Goal: Task Accomplishment & Management: Complete application form

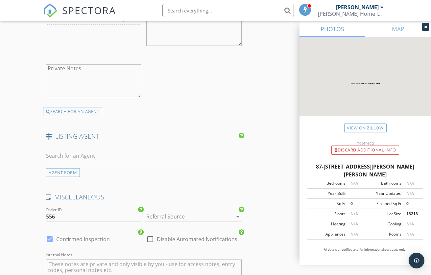
scroll to position [1021, 0]
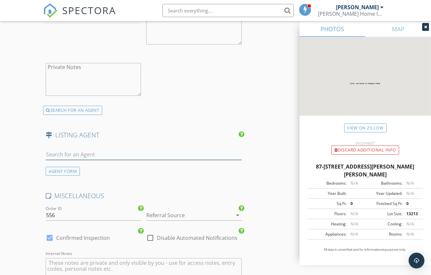
click at [58, 160] on input "text" at bounding box center [144, 154] width 196 height 11
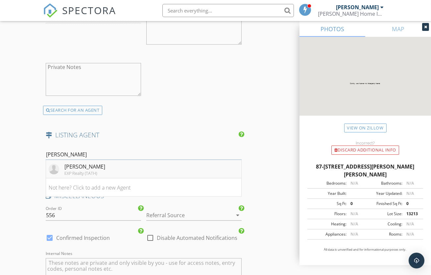
type input "[PERSON_NAME]"
click at [69, 170] on div "[PERSON_NAME]" at bounding box center [84, 167] width 41 height 8
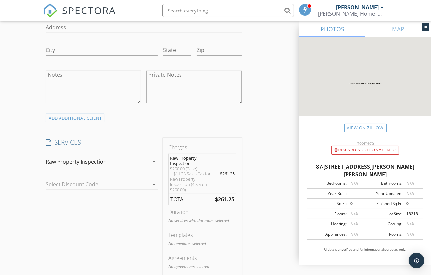
scroll to position [505, 0]
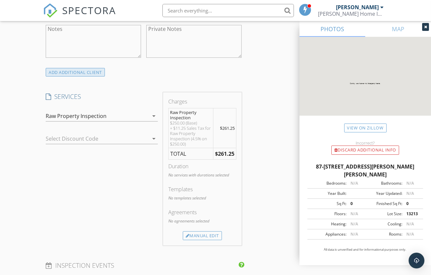
click at [73, 77] on div "ADD ADDITIONAL client" at bounding box center [75, 72] width 59 height 9
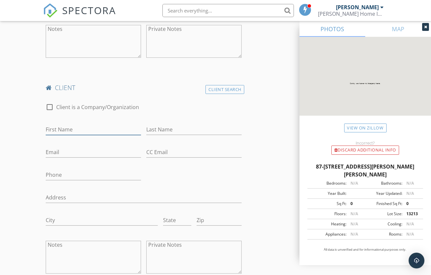
click at [95, 135] on input "First Name" at bounding box center [93, 129] width 95 height 11
paste input "anna.widman.1983@gmail.com"
type input "anna.widman.1983@gmail.com"
click at [58, 158] on input "Email" at bounding box center [93, 152] width 95 height 11
paste input "anna.widman.1983@gmail.com"
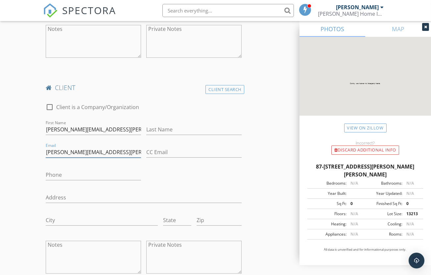
type input "anna.widman.1983@gmail.com"
drag, startPoint x: 125, startPoint y: 137, endPoint x: 41, endPoint y: 132, distance: 84.6
type input "Anna"
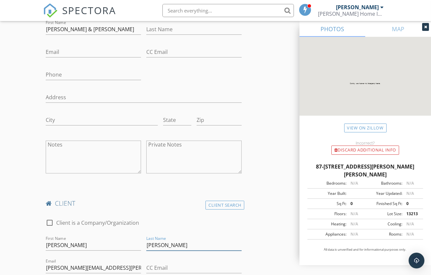
scroll to position [377, 0]
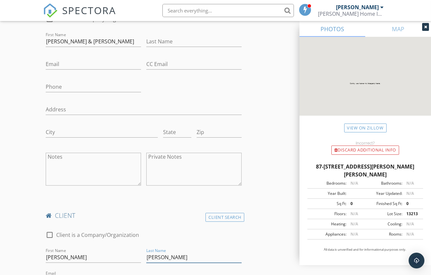
type input "Widman"
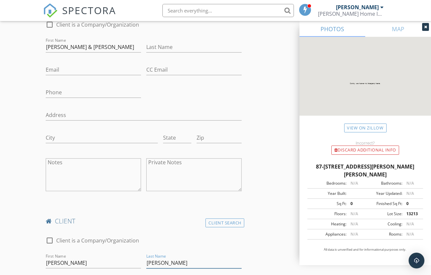
scroll to position [370, 0]
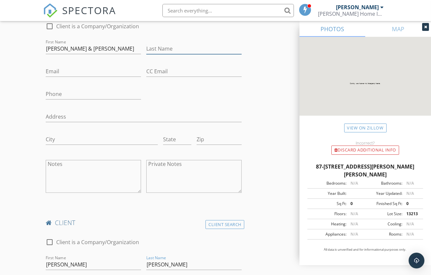
click at [158, 54] on input "Last Name" at bounding box center [193, 48] width 95 height 11
type input "Chezney"
click at [57, 77] on input "Email" at bounding box center [93, 71] width 95 height 11
paste input "D.a.chesney@icloud.com"
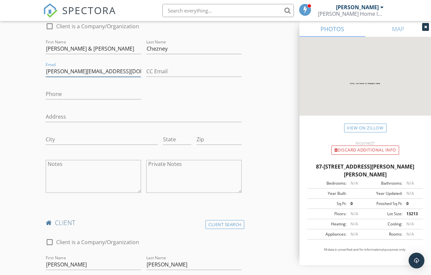
type input "D.a.chesney@icloud.com"
click at [158, 54] on input "Chezney" at bounding box center [193, 48] width 95 height 11
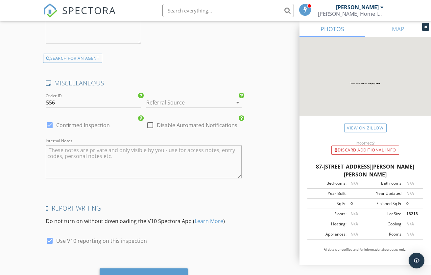
scroll to position [1574, 0]
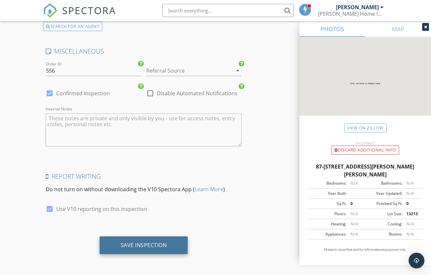
type input "Chesney"
click at [159, 246] on div "Save Inspection" at bounding box center [144, 245] width 46 height 7
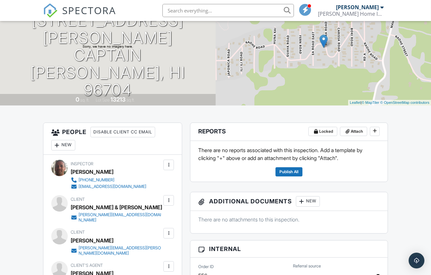
scroll to position [86, 0]
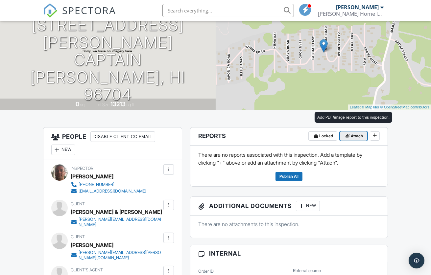
click at [353, 137] on span "Attach" at bounding box center [356, 136] width 12 height 7
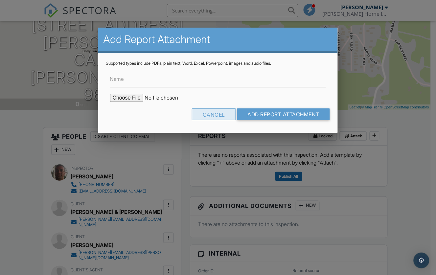
click at [216, 116] on div "Cancel" at bounding box center [214, 114] width 44 height 12
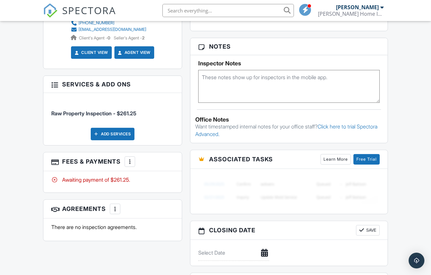
scroll to position [442, 0]
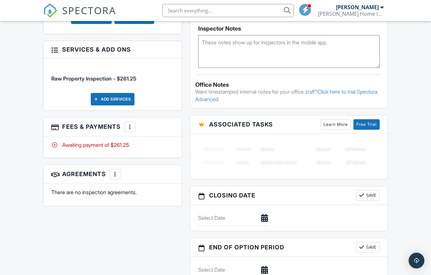
click at [167, 68] on span "Raw Property Inspection - $261.25" at bounding box center [112, 74] width 123 height 13
click at [169, 41] on h3 "Services & Add ons" at bounding box center [112, 49] width 138 height 17
click at [53, 46] on div at bounding box center [54, 49] width 7 height 7
click at [54, 46] on div at bounding box center [54, 49] width 7 height 7
click at [55, 46] on div at bounding box center [54, 49] width 7 height 7
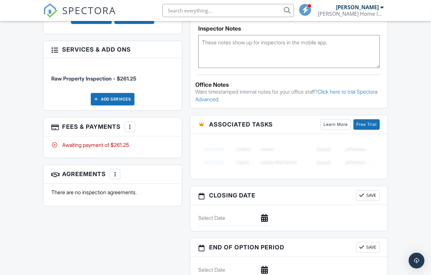
click at [62, 63] on li "Raw Property Inspection - $261.25" at bounding box center [112, 75] width 123 height 24
click at [63, 58] on div "Raw Property Inspection - $261.25 Add Services" at bounding box center [112, 84] width 138 height 52
click at [62, 58] on div "Raw Property Inspection - $261.25 Add Services" at bounding box center [112, 84] width 138 height 52
drag, startPoint x: 60, startPoint y: 49, endPoint x: 57, endPoint y: 48, distance: 3.5
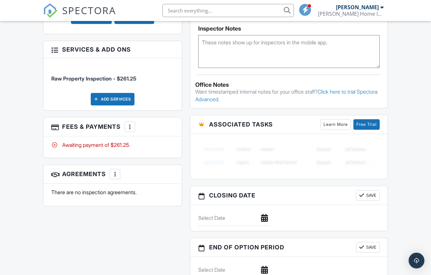
click at [65, 58] on div "Raw Property Inspection - $261.25 Add Services" at bounding box center [112, 84] width 138 height 52
drag, startPoint x: 58, startPoint y: 48, endPoint x: 62, endPoint y: 50, distance: 3.8
click at [63, 58] on div "Raw Property Inspection - $261.25 Add Services" at bounding box center [112, 84] width 138 height 52
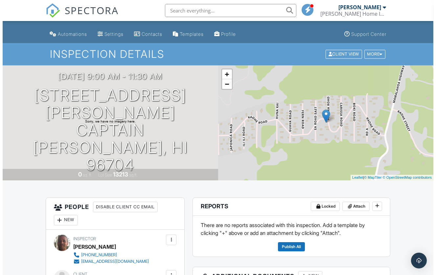
scroll to position [11, 0]
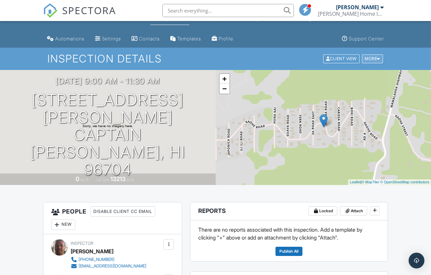
click at [371, 56] on div "More" at bounding box center [372, 59] width 21 height 9
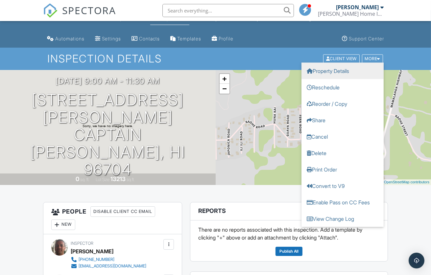
click at [342, 71] on link "Property Details" at bounding box center [342, 71] width 82 height 16
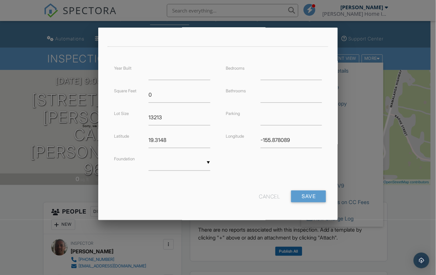
scroll to position [133, 0]
click at [205, 163] on div "▼ Basement Slab Crawlspace Basement Slab Crawlspace" at bounding box center [178, 164] width 61 height 16
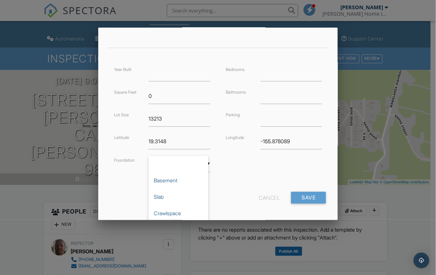
click at [245, 163] on div "Year Built Square Feet 0 Lot Size 13213 Latitude 19.3148 Foundation ▼ Basement …" at bounding box center [218, 125] width 224 height 120
click at [167, 165] on div "▼ Basement Slab Crawlspace Basement Slab Crawlspace" at bounding box center [178, 164] width 61 height 16
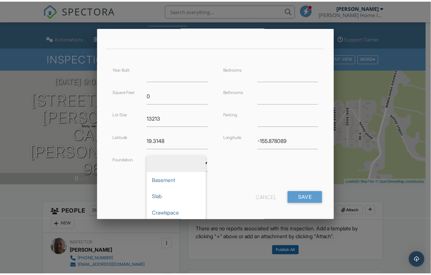
scroll to position [136, 0]
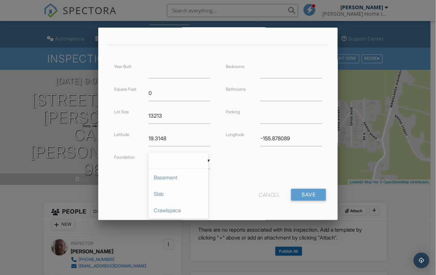
click at [263, 193] on div "Cancel" at bounding box center [269, 195] width 21 height 12
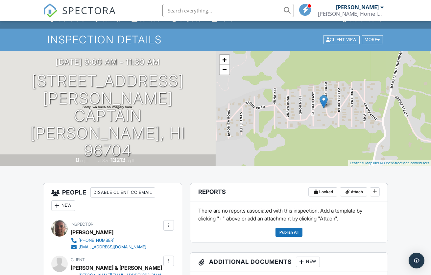
scroll to position [0, 0]
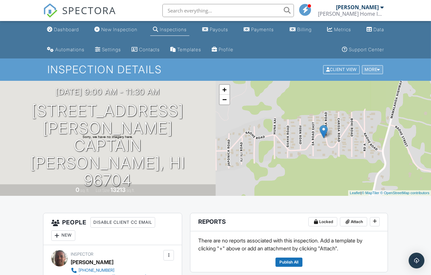
click at [370, 69] on div "More" at bounding box center [372, 69] width 21 height 9
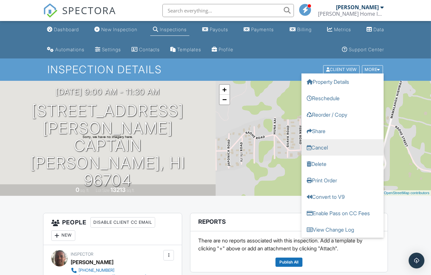
click at [330, 146] on link "Cancel" at bounding box center [342, 147] width 82 height 16
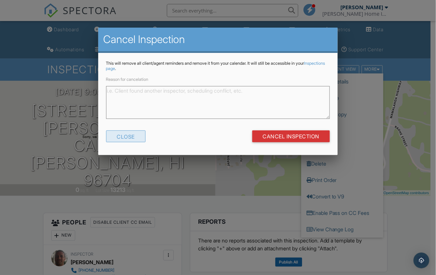
click at [128, 137] on div "Close" at bounding box center [126, 136] width 40 height 12
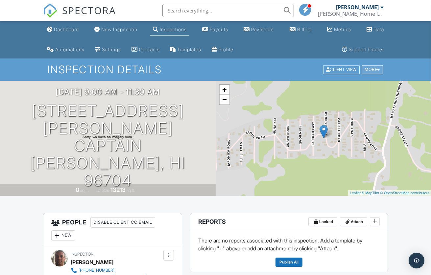
click at [373, 69] on div "More" at bounding box center [372, 69] width 21 height 9
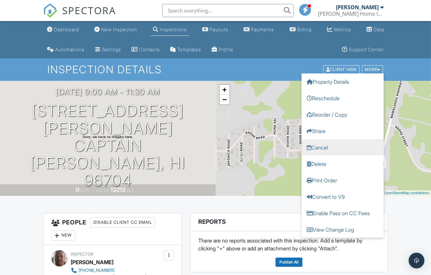
click at [316, 146] on link "Cancel" at bounding box center [342, 147] width 82 height 16
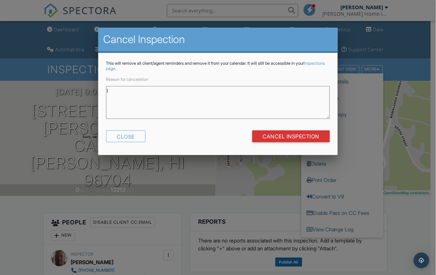
type textarea "I"
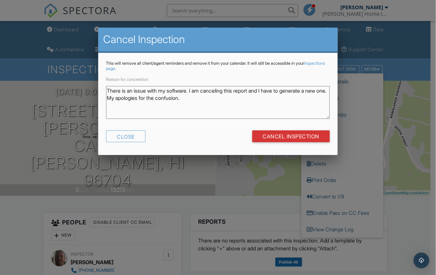
click at [181, 98] on textarea "There is an issue with my software. I am canceling this report and I have to ge…" at bounding box center [218, 102] width 224 height 33
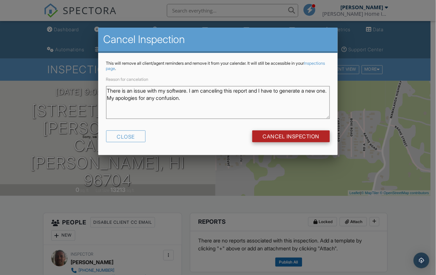
type textarea "There is an issue with my software. I am canceling this report and I have to ge…"
click at [284, 132] on input "Cancel Inspection" at bounding box center [291, 136] width 78 height 12
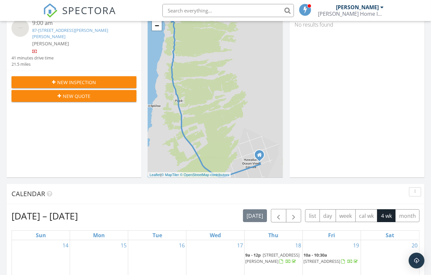
scroll to position [66, 0]
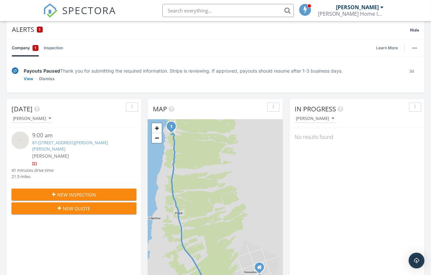
click at [25, 138] on img at bounding box center [19, 139] width 17 height 17
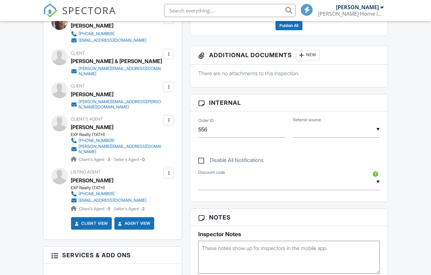
scroll to position [101, 0]
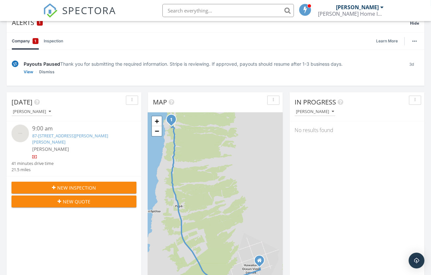
scroll to position [103, 0]
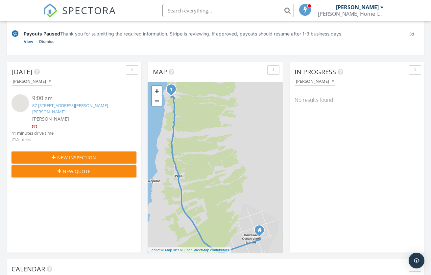
click at [70, 154] on span "New Inspection" at bounding box center [76, 157] width 39 height 7
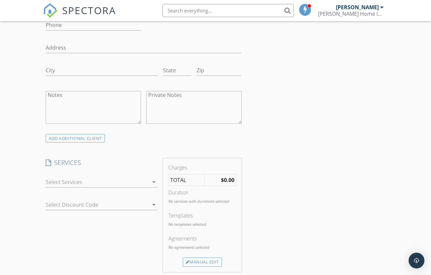
scroll to position [422, 0]
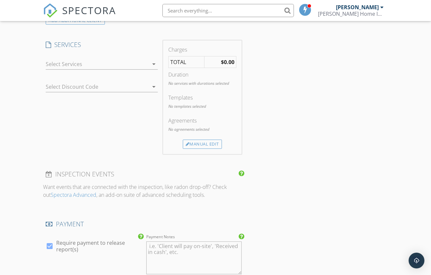
click at [153, 63] on icon "arrow_drop_down" at bounding box center [154, 64] width 8 height 8
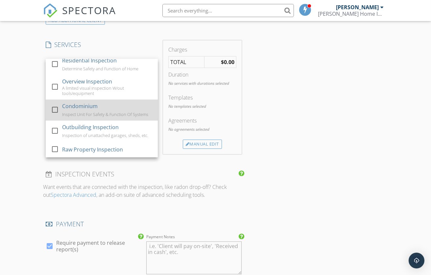
scroll to position [8, 0]
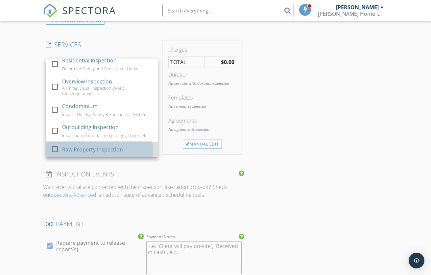
click at [85, 146] on div "Raw Property Inspection" at bounding box center [92, 150] width 61 height 8
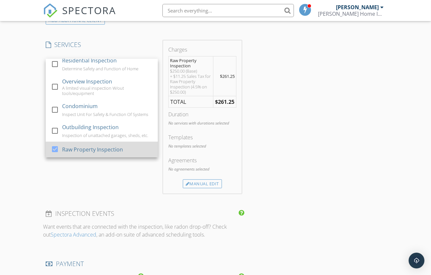
click at [83, 147] on div "Raw Property Inspection" at bounding box center [92, 150] width 61 height 8
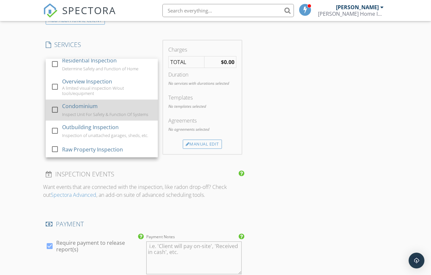
scroll to position [0, 0]
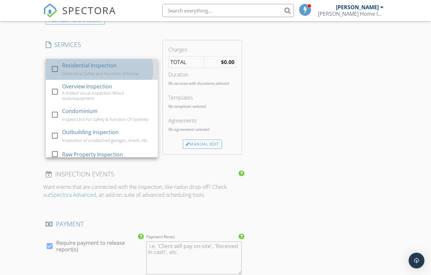
click at [105, 68] on div "Residential Inspection" at bounding box center [89, 65] width 55 height 8
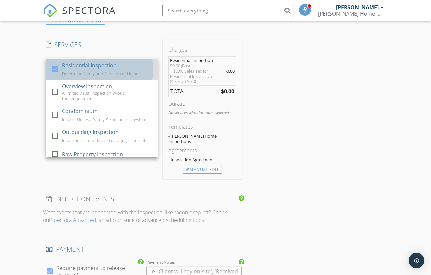
click at [105, 68] on div "Residential Inspection" at bounding box center [89, 65] width 55 height 8
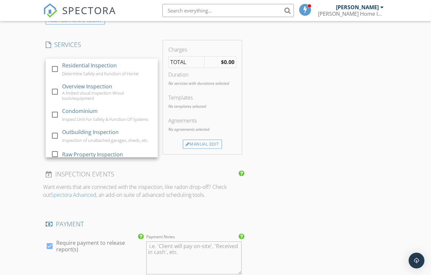
click at [120, 41] on h4 "SERVICES" at bounding box center [102, 44] width 112 height 9
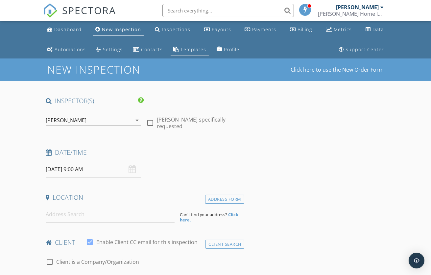
click at [188, 49] on div "Templates" at bounding box center [193, 49] width 26 height 6
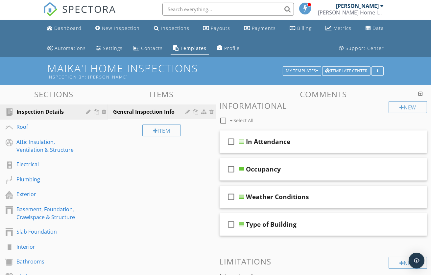
scroll to position [3, 0]
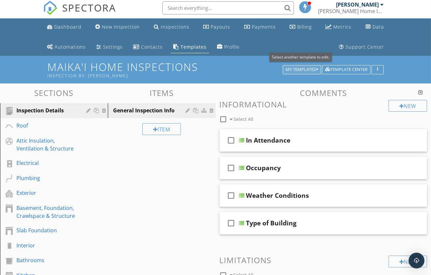
click at [303, 69] on div "My Templates" at bounding box center [301, 69] width 33 height 5
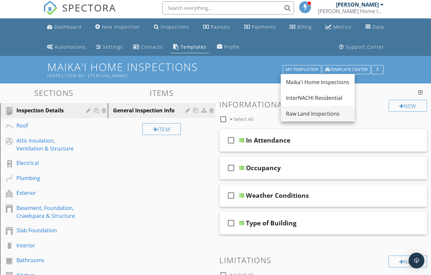
click at [306, 112] on div "Raw Land Inspections" at bounding box center [317, 114] width 63 height 8
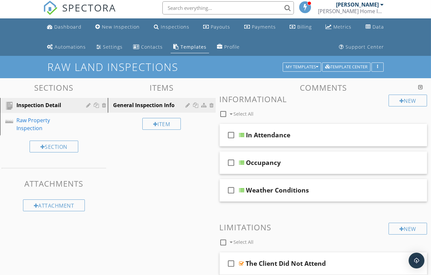
scroll to position [1, 0]
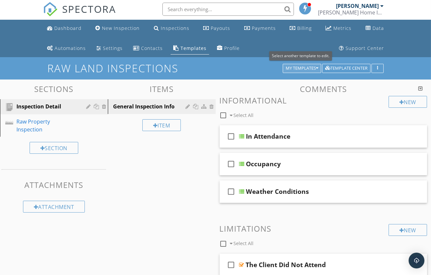
click at [301, 66] on div "My Templates" at bounding box center [301, 68] width 33 height 5
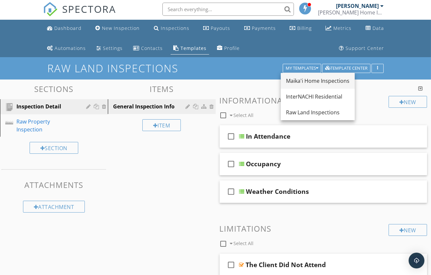
click at [299, 79] on div "Maika'i Home Inspections" at bounding box center [317, 81] width 63 height 8
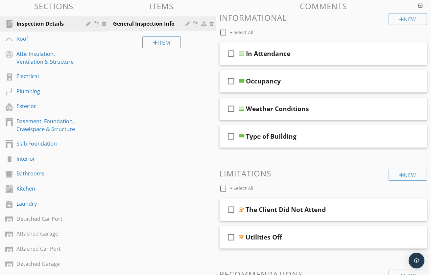
scroll to position [0, 0]
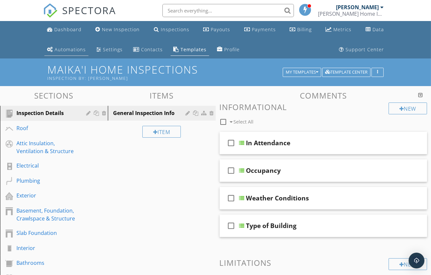
click at [71, 47] on div "Automations" at bounding box center [70, 49] width 31 height 6
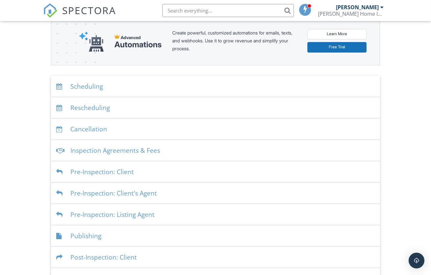
scroll to position [101, 0]
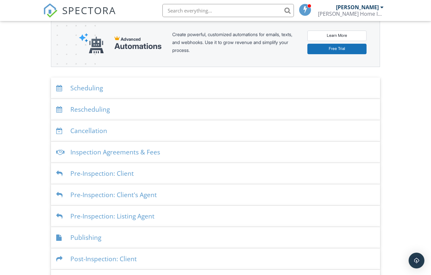
click at [92, 152] on div "Inspection Agreements & Fees" at bounding box center [215, 152] width 329 height 21
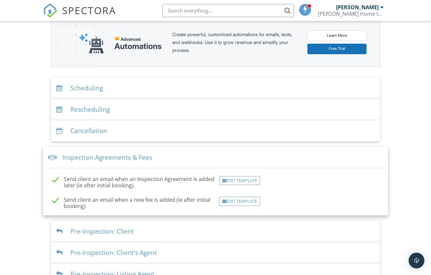
click at [95, 184] on label "Send client an email when an Inspection Agreement is added later (ie after init…" at bounding box center [133, 180] width 163 height 8
click at [85, 184] on label "Send client an email when an Inspection Agreement is added later (ie after init…" at bounding box center [133, 180] width 163 height 8
click at [53, 183] on input "Send client an email when an Inspection Agreement is added later (ie after init…" at bounding box center [50, 181] width 4 height 4
checkbox input "true"
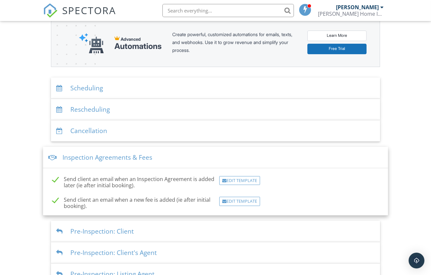
click at [29, 167] on div "Dashboard New Inspection Inspections Payouts Payments Billing Metrics Data Auto…" at bounding box center [215, 145] width 431 height 450
click at [426, 130] on div "Dashboard New Inspection Inspections Payouts Payments Billing Metrics Data Auto…" at bounding box center [215, 145] width 431 height 450
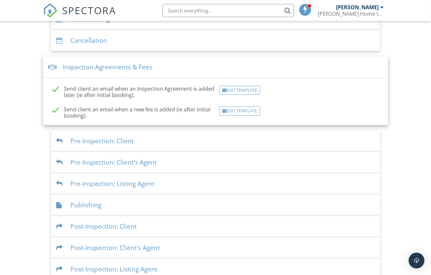
scroll to position [202, 0]
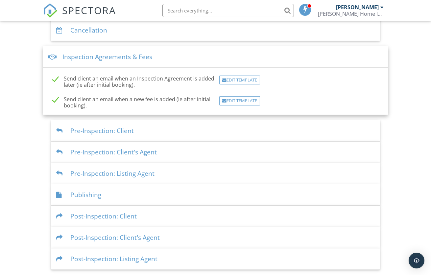
click at [88, 152] on div "Pre-Inspection: Client's Agent" at bounding box center [215, 152] width 329 height 21
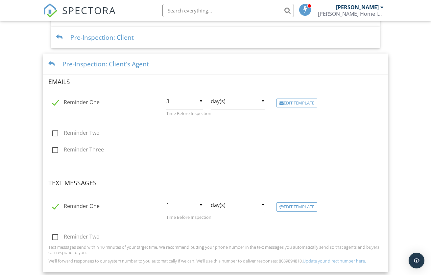
scroll to position [223, 0]
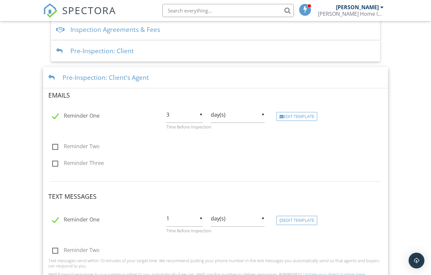
click at [176, 79] on div "Pre-Inspection: Client's Agent" at bounding box center [215, 77] width 345 height 21
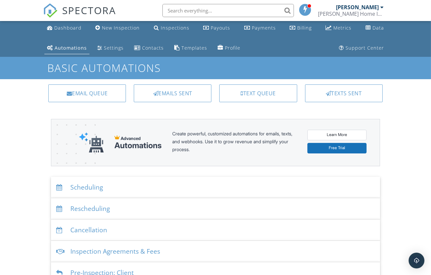
scroll to position [0, 0]
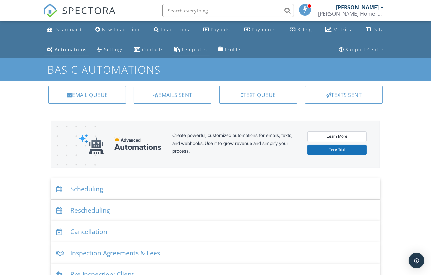
click at [194, 48] on div "Templates" at bounding box center [194, 49] width 26 height 6
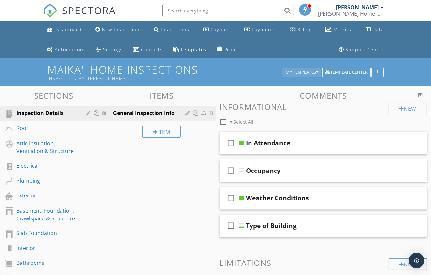
click at [305, 70] on div "My Templates" at bounding box center [301, 72] width 33 height 5
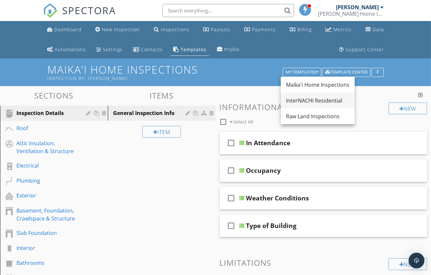
click at [305, 100] on div "InterNACHI Residential" at bounding box center [317, 101] width 63 height 8
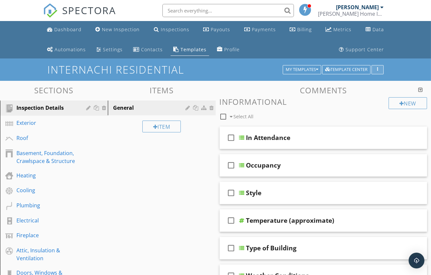
click at [375, 70] on div "button" at bounding box center [377, 69] width 6 height 5
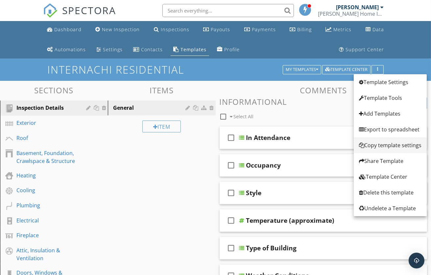
click at [381, 143] on div "Copy template settings" at bounding box center [390, 145] width 62 height 8
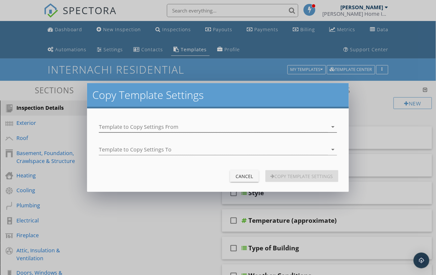
click at [332, 126] on icon "arrow_drop_down" at bounding box center [333, 127] width 8 height 8
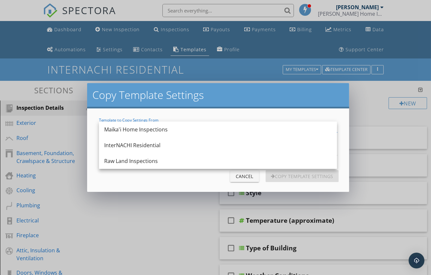
click at [365, 115] on div "Copy Template Settings Template to Copy Settings From arrow_drop_down Template …" at bounding box center [215, 137] width 431 height 275
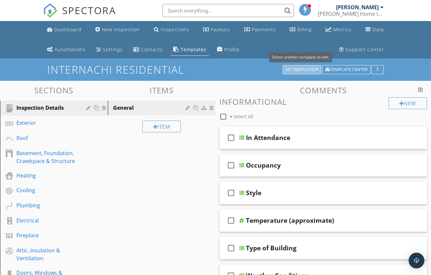
click at [305, 67] on div "My Templates" at bounding box center [301, 69] width 33 height 5
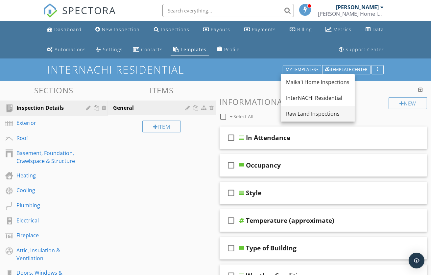
click at [313, 113] on div "Raw Land Inspections" at bounding box center [317, 114] width 63 height 8
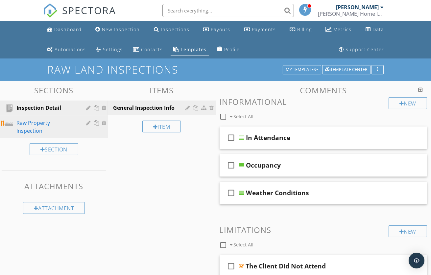
click at [49, 123] on div "Raw Property Inspection" at bounding box center [46, 127] width 60 height 16
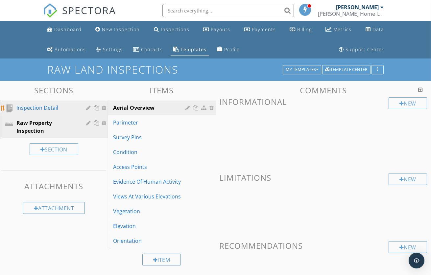
click at [54, 110] on div "Inspection Detail" at bounding box center [46, 108] width 60 height 8
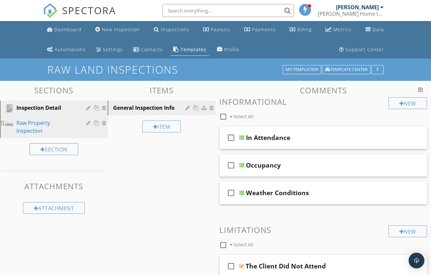
click at [53, 122] on div "Raw Property Inspection" at bounding box center [46, 127] width 60 height 16
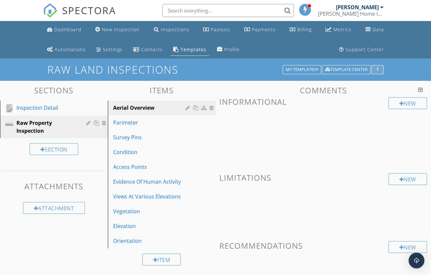
click at [379, 68] on div "button" at bounding box center [377, 69] width 6 height 5
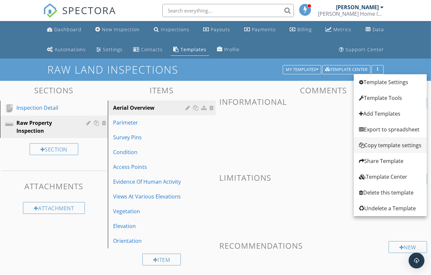
click at [386, 144] on div "Copy template settings" at bounding box center [390, 145] width 62 height 8
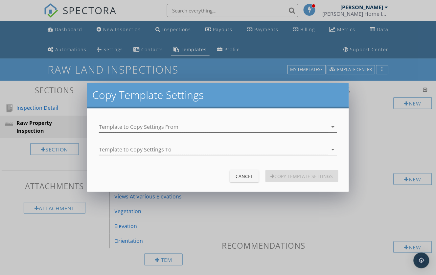
click at [332, 126] on icon "arrow_drop_down" at bounding box center [333, 127] width 8 height 8
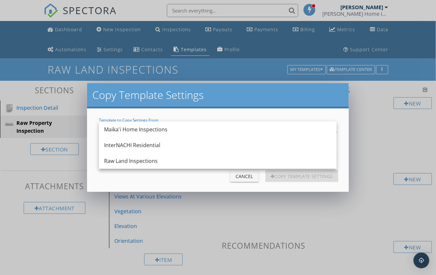
click at [174, 127] on div "Maika'i Home Inspections" at bounding box center [217, 129] width 227 height 8
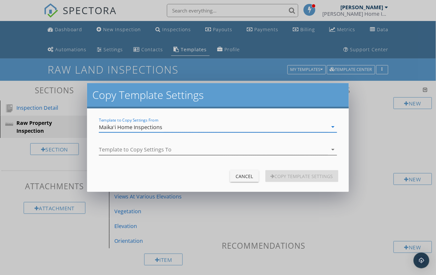
click at [333, 149] on icon "arrow_drop_down" at bounding box center [333, 150] width 8 height 8
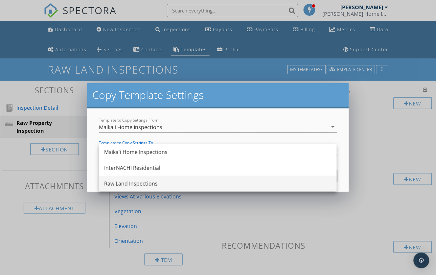
click at [212, 182] on div "Raw Land Inspections" at bounding box center [217, 184] width 227 height 8
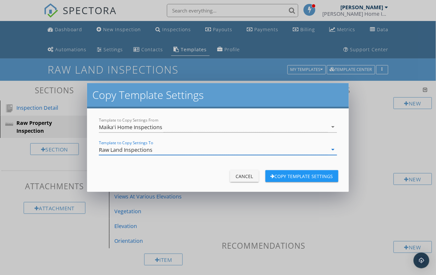
click at [295, 176] on div "Copy Template Settings" at bounding box center [302, 176] width 62 height 7
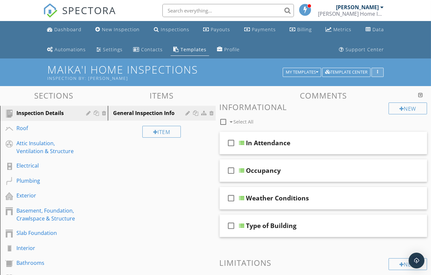
click at [376, 70] on div "button" at bounding box center [377, 72] width 6 height 5
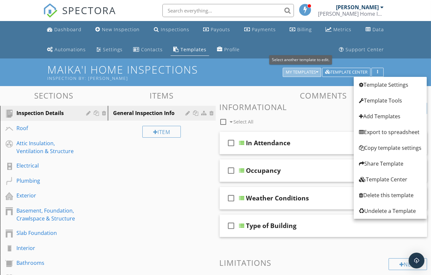
click at [293, 70] on div "My Templates" at bounding box center [301, 72] width 33 height 5
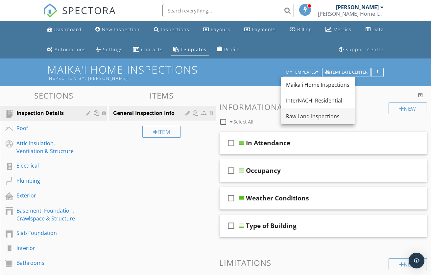
click at [316, 117] on div "Raw Land Inspections" at bounding box center [317, 116] width 63 height 8
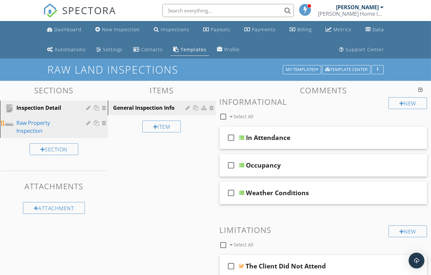
click at [54, 124] on div "Raw Property Inspection" at bounding box center [46, 127] width 60 height 16
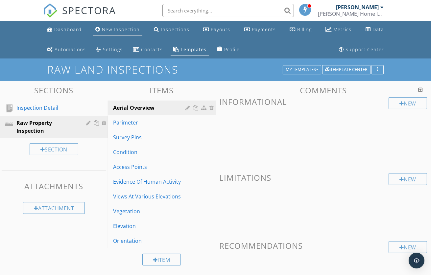
click at [111, 29] on div "New Inspection" at bounding box center [121, 29] width 38 height 6
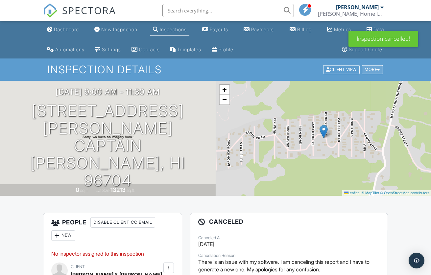
click at [376, 67] on div "More" at bounding box center [372, 69] width 21 height 9
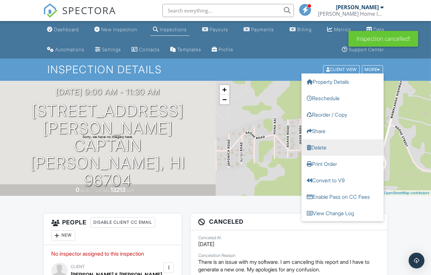
click at [317, 145] on link "Delete" at bounding box center [342, 147] width 82 height 16
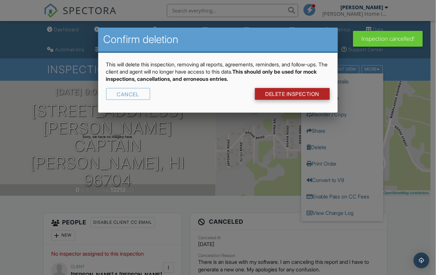
click at [274, 91] on link "DELETE Inspection" at bounding box center [292, 94] width 75 height 12
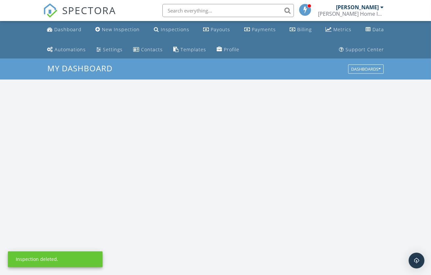
scroll to position [609, 442]
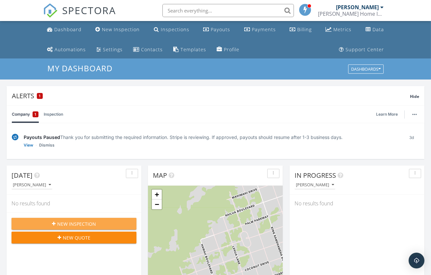
click at [74, 222] on span "New Inspection" at bounding box center [76, 223] width 39 height 7
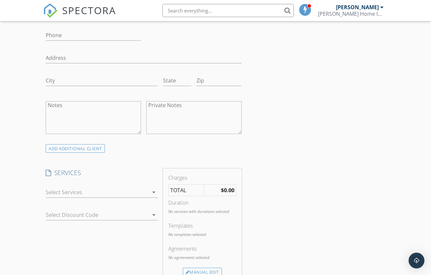
scroll to position [302, 0]
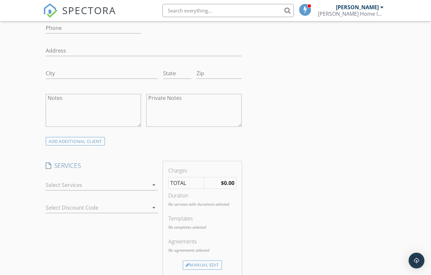
click at [151, 185] on icon "arrow_drop_down" at bounding box center [154, 185] width 8 height 8
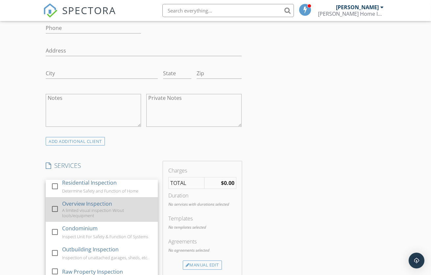
scroll to position [8, 0]
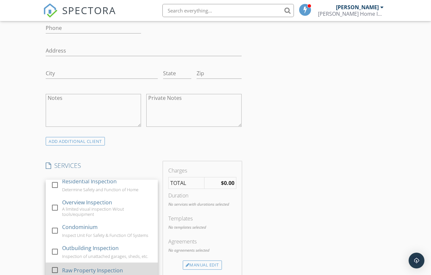
click at [55, 269] on div at bounding box center [54, 269] width 11 height 11
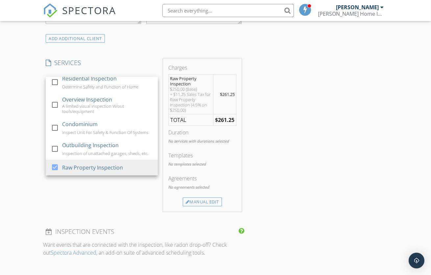
scroll to position [408, 0]
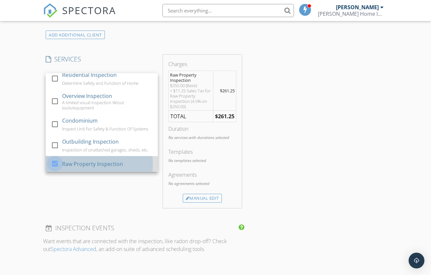
click at [53, 164] on div at bounding box center [54, 163] width 11 height 11
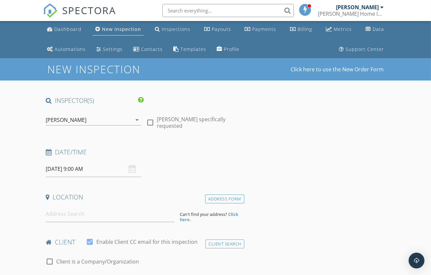
scroll to position [0, 0]
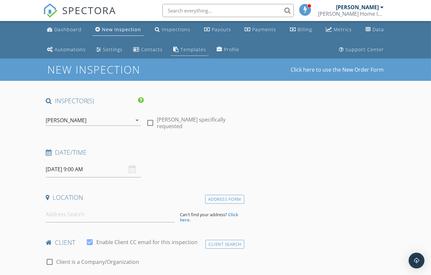
click at [180, 49] on div "Templates" at bounding box center [193, 49] width 26 height 6
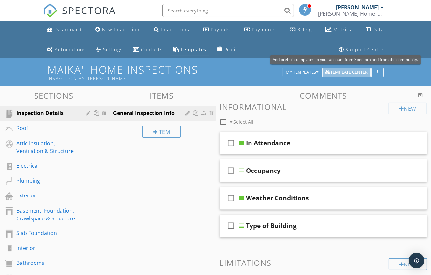
click at [345, 71] on div "Template Center" at bounding box center [346, 72] width 42 height 5
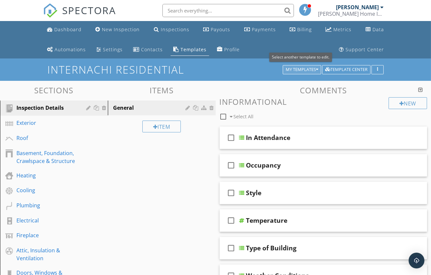
click at [298, 69] on div "My Templates" at bounding box center [301, 69] width 33 height 5
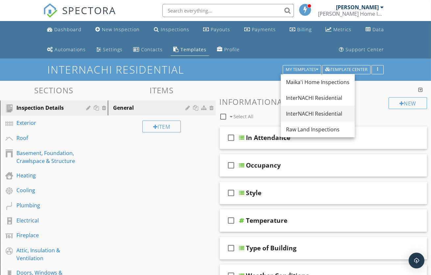
click at [321, 112] on div "InterNACHI Residential" at bounding box center [317, 114] width 63 height 8
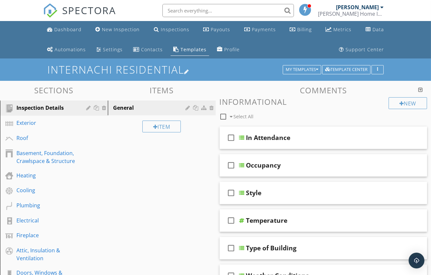
click at [164, 67] on h1 "InterNACHI Residential" at bounding box center [215, 69] width 336 height 11
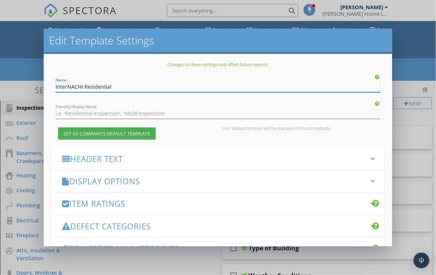
drag, startPoint x: 122, startPoint y: 88, endPoint x: 54, endPoint y: 85, distance: 68.4
click at [54, 85] on div "Name InterNACHI Residential" at bounding box center [218, 85] width 333 height 15
type input "Raw Property Inspection"
click at [79, 114] on input "Friendly Display Name" at bounding box center [218, 113] width 325 height 11
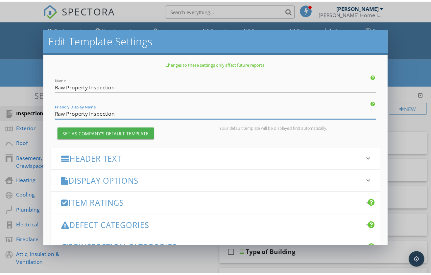
scroll to position [92, 0]
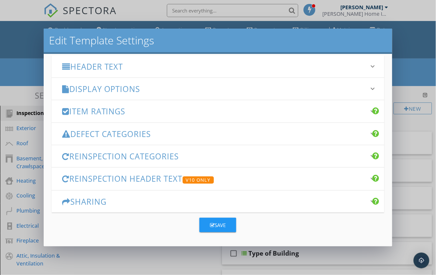
type input "Raw Property Inspection"
click at [213, 224] on div "Save" at bounding box center [218, 225] width 16 height 8
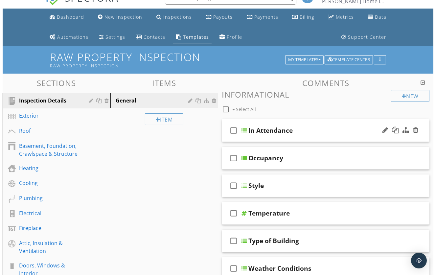
scroll to position [0, 0]
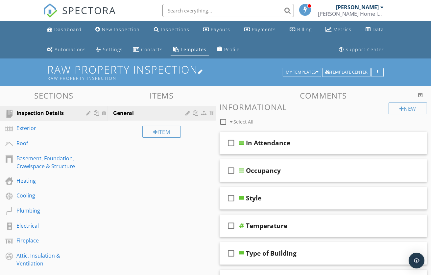
click at [180, 68] on h1 "Raw Property Inspection Raw Property Inspection" at bounding box center [215, 72] width 336 height 17
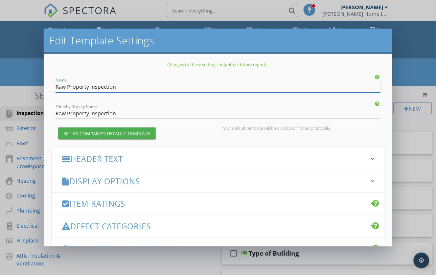
type input "Raw Property Inspection1"
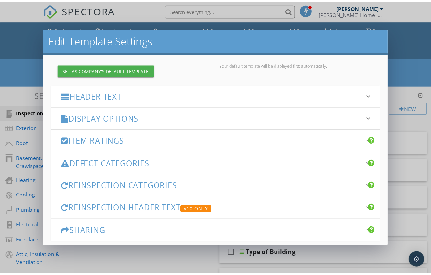
scroll to position [92, 0]
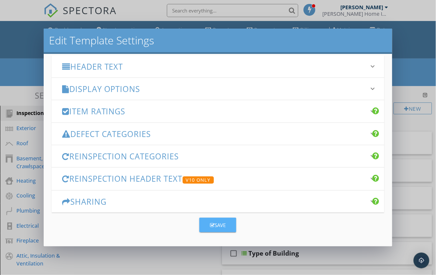
click at [218, 224] on div "Save" at bounding box center [218, 225] width 16 height 8
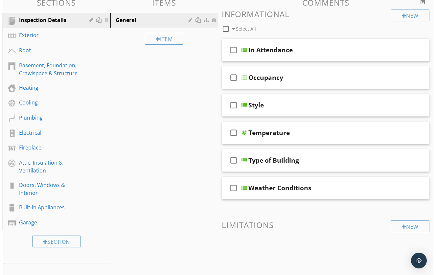
scroll to position [128, 0]
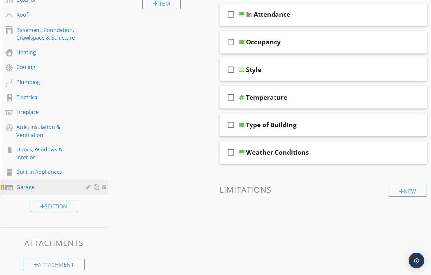
click at [104, 186] on div at bounding box center [105, 186] width 6 height 5
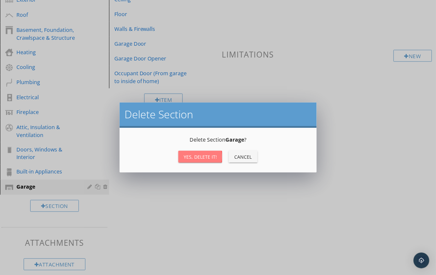
click at [191, 153] on div "Yes, Delete it!" at bounding box center [200, 156] width 33 height 7
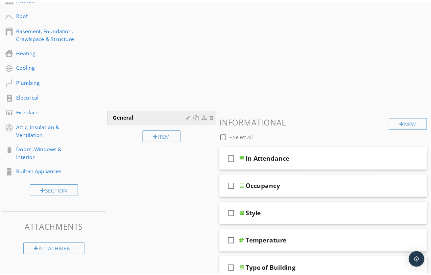
scroll to position [120, 0]
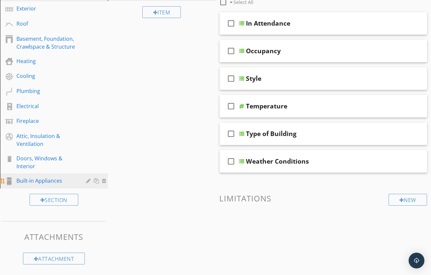
click at [104, 179] on div at bounding box center [105, 180] width 6 height 5
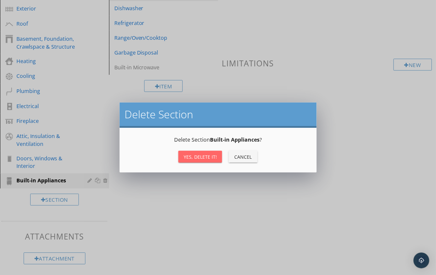
click at [197, 155] on div "Yes, Delete it!" at bounding box center [200, 156] width 33 height 7
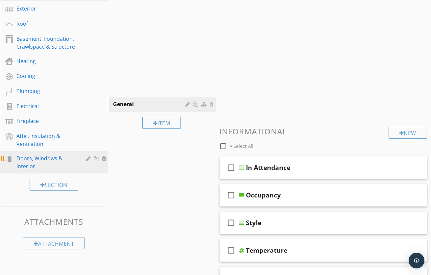
scroll to position [113, 0]
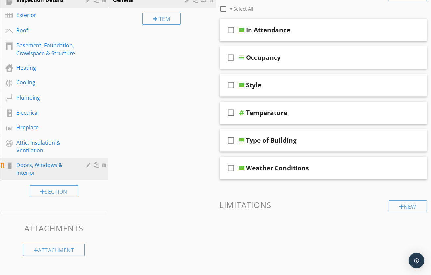
click at [103, 164] on div at bounding box center [105, 164] width 6 height 5
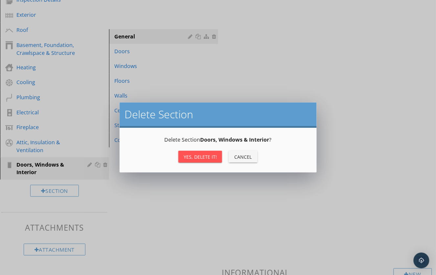
scroll to position [104, 0]
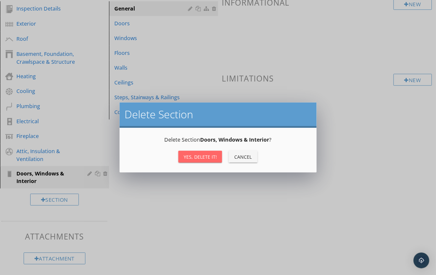
click at [192, 156] on div "Yes, Delete it!" at bounding box center [200, 156] width 33 height 7
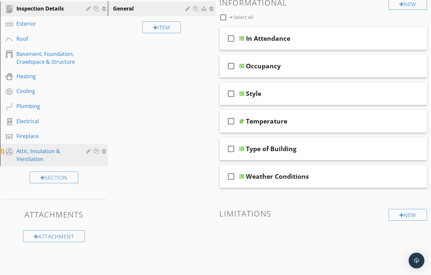
click at [103, 149] on div at bounding box center [105, 150] width 6 height 5
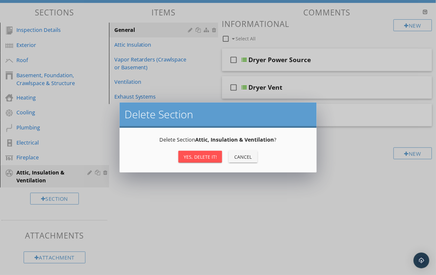
scroll to position [82, 0]
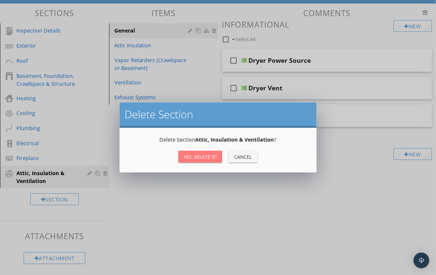
click at [189, 154] on div "Yes, Delete it!" at bounding box center [200, 156] width 33 height 7
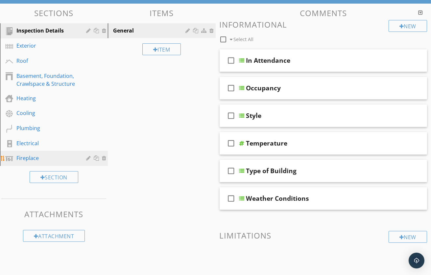
click at [103, 157] on div at bounding box center [105, 157] width 6 height 5
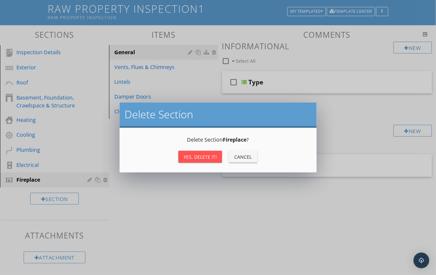
scroll to position [60, 0]
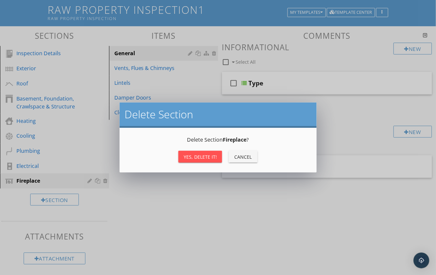
drag, startPoint x: 197, startPoint y: 153, endPoint x: 185, endPoint y: 153, distance: 12.2
click at [197, 153] on button "Yes, Delete it!" at bounding box center [200, 157] width 44 height 12
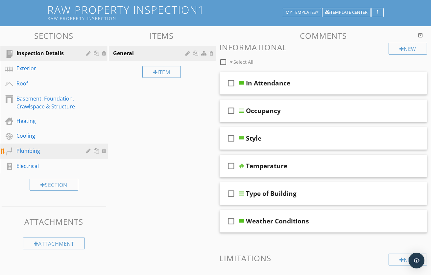
click at [104, 150] on div at bounding box center [105, 150] width 6 height 5
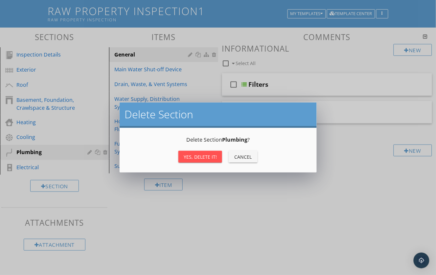
scroll to position [58, 0]
drag, startPoint x: 193, startPoint y: 153, endPoint x: 181, endPoint y: 153, distance: 12.2
click at [193, 153] on div "Yes, Delete it!" at bounding box center [200, 156] width 33 height 7
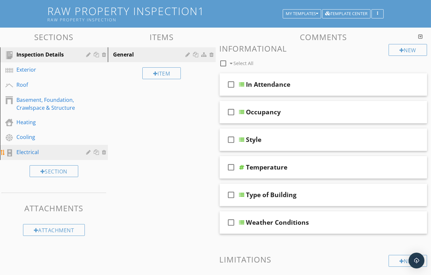
click at [103, 151] on div at bounding box center [105, 151] width 6 height 5
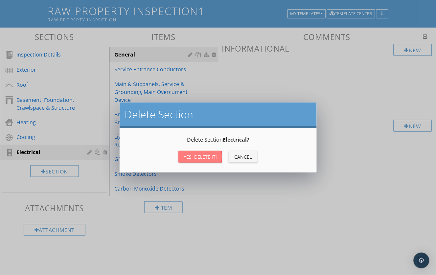
click at [199, 156] on div "Yes, Delete it!" at bounding box center [200, 156] width 33 height 7
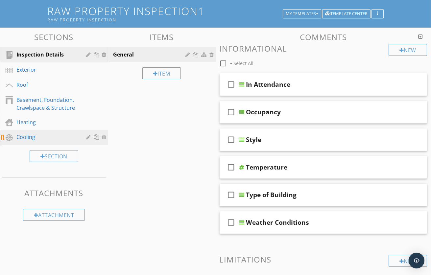
click at [105, 135] on div at bounding box center [105, 136] width 6 height 5
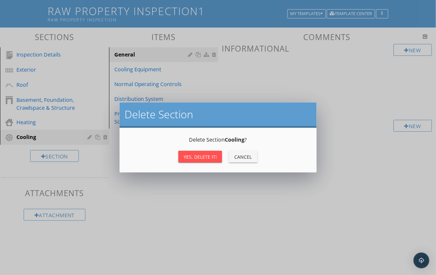
click at [195, 155] on div "Yes, Delete it!" at bounding box center [200, 156] width 33 height 7
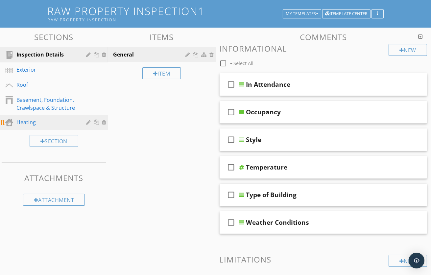
click at [103, 121] on div at bounding box center [105, 122] width 6 height 5
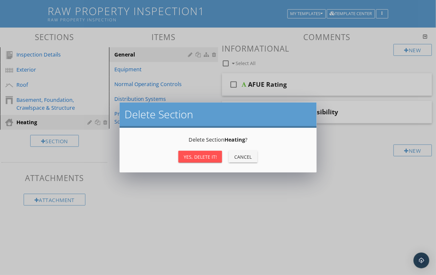
drag, startPoint x: 191, startPoint y: 155, endPoint x: 178, endPoint y: 151, distance: 13.5
click at [191, 155] on div "Yes, Delete it!" at bounding box center [200, 156] width 33 height 7
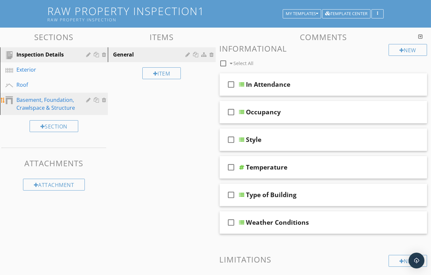
click at [104, 99] on div at bounding box center [105, 99] width 6 height 5
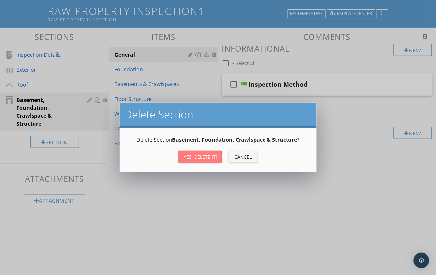
click at [192, 157] on div "Yes, Delete it!" at bounding box center [200, 156] width 33 height 7
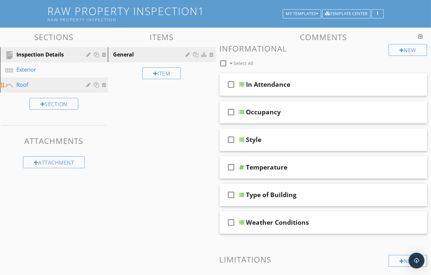
click at [105, 84] on div at bounding box center [105, 84] width 6 height 5
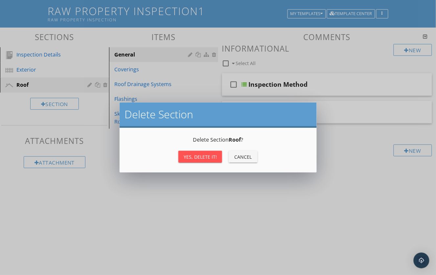
click at [206, 156] on div "Yes, Delete it!" at bounding box center [200, 156] width 33 height 7
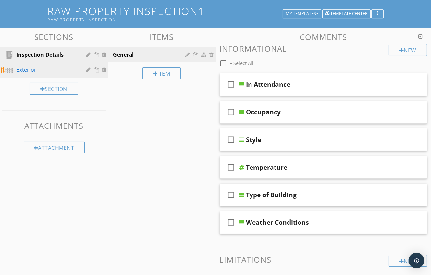
click at [104, 70] on div at bounding box center [105, 69] width 6 height 5
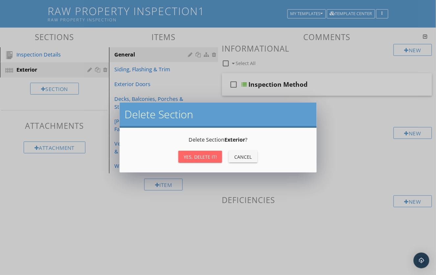
drag, startPoint x: 199, startPoint y: 154, endPoint x: 162, endPoint y: 133, distance: 43.1
click at [199, 154] on div "Yes, Delete it!" at bounding box center [200, 156] width 33 height 7
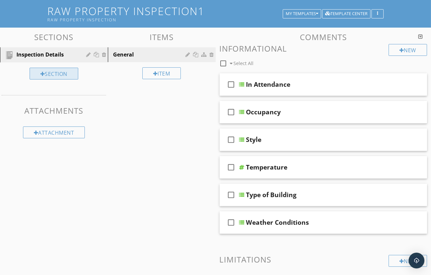
click at [53, 72] on div "Section" at bounding box center [54, 74] width 49 height 12
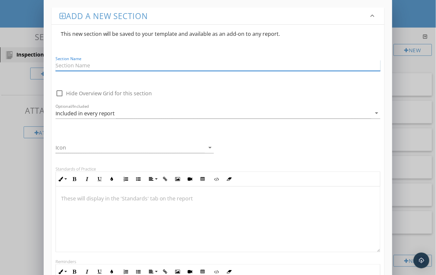
scroll to position [0, 0]
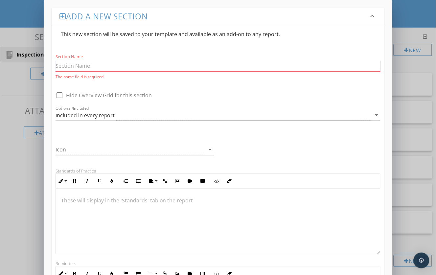
paste input "Raw Property Inspection"
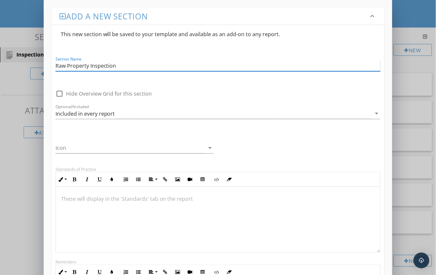
type input "Raw Property Inspection"
click at [209, 147] on icon "arrow_drop_down" at bounding box center [210, 148] width 8 height 8
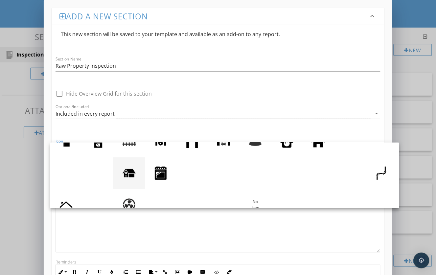
scroll to position [60, 0]
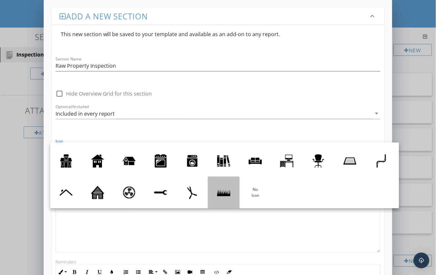
click at [230, 192] on div at bounding box center [223, 192] width 13 height 13
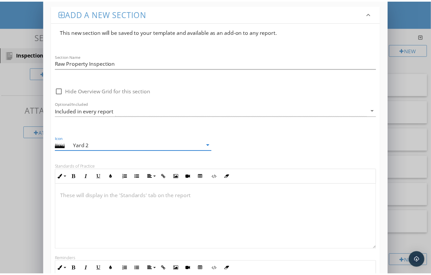
scroll to position [0, 0]
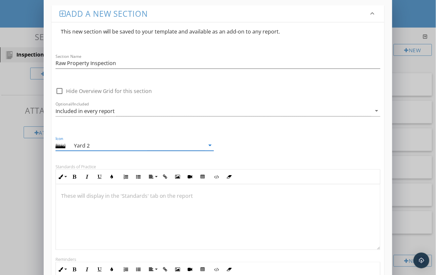
click at [25, 180] on div "Add a new section keyboard_arrow_down This new section will be saved to your te…" at bounding box center [218, 200] width 436 height 407
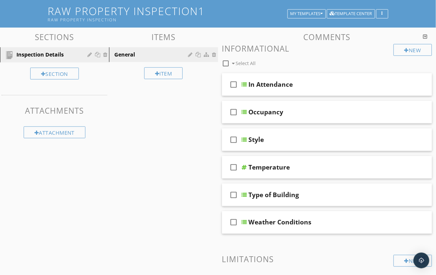
scroll to position [0, 0]
click at [48, 72] on div "Section" at bounding box center [54, 74] width 49 height 12
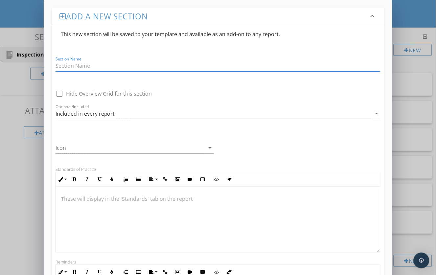
drag, startPoint x: 14, startPoint y: 143, endPoint x: 17, endPoint y: 146, distance: 3.5
click at [14, 143] on div "Add a new section keyboard_arrow_down This new section will be saved to your te…" at bounding box center [218, 203] width 436 height 407
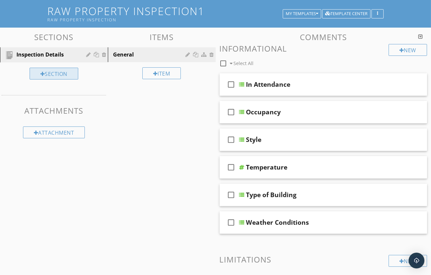
click at [48, 72] on div "Section" at bounding box center [54, 74] width 49 height 12
drag, startPoint x: 20, startPoint y: 89, endPoint x: 30, endPoint y: 85, distance: 10.5
click at [20, 89] on div at bounding box center [218, 137] width 436 height 275
click at [49, 74] on div "Section" at bounding box center [54, 74] width 49 height 12
click at [18, 86] on div at bounding box center [215, 137] width 431 height 275
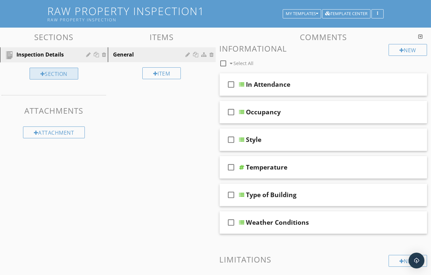
click at [48, 74] on div "Section" at bounding box center [54, 74] width 49 height 12
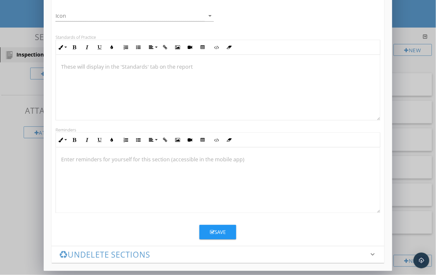
scroll to position [130, 0]
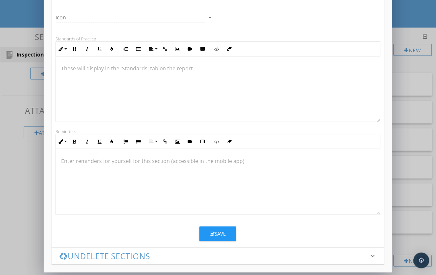
click at [81, 256] on h3 "Undelete sections" at bounding box center [213, 256] width 309 height 9
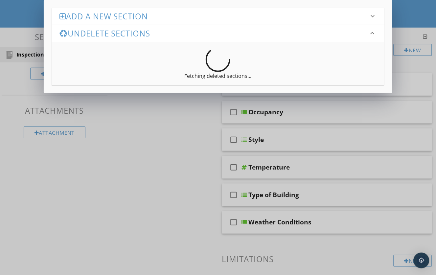
scroll to position [0, 0]
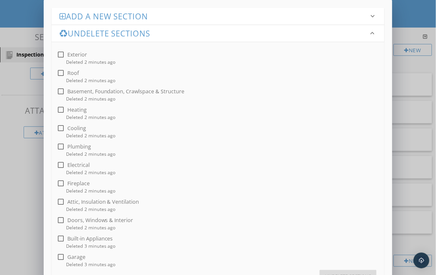
click at [78, 94] on div "Basement, Foundation, Crawlspace & Structure" at bounding box center [125, 91] width 117 height 7
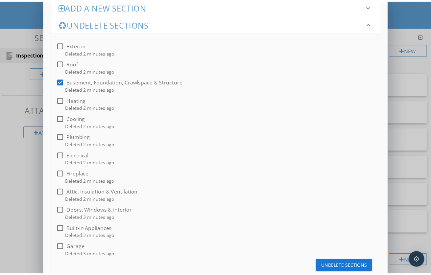
scroll to position [20, 0]
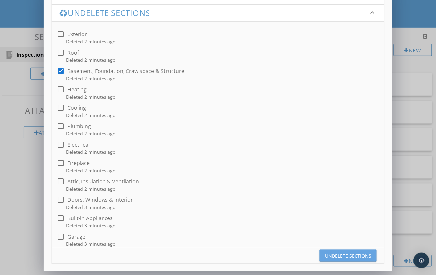
click at [346, 255] on div "Undelete sections" at bounding box center [348, 255] width 46 height 7
checkbox input "false"
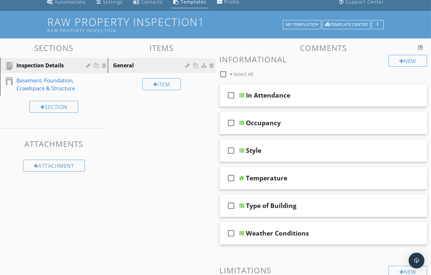
scroll to position [38, 0]
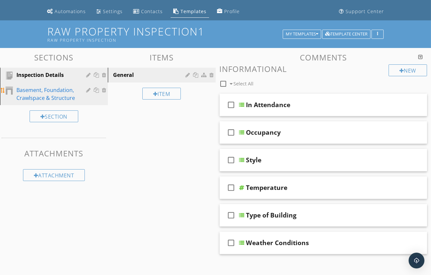
click at [50, 92] on div "Basement, Foundation, Crawlspace & Structure" at bounding box center [46, 94] width 60 height 16
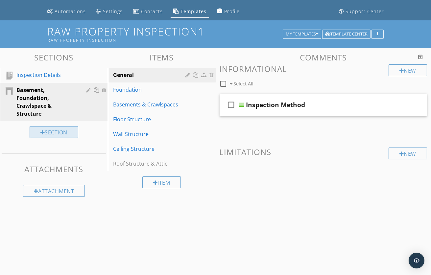
click at [58, 131] on div "Section" at bounding box center [54, 132] width 49 height 12
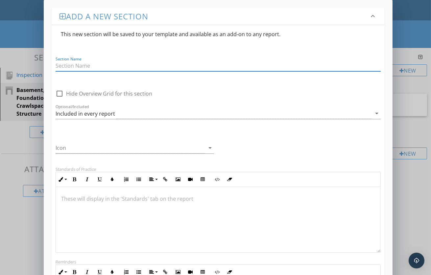
click at [30, 95] on div "Add a new section keyboard_arrow_down This new section will be saved to your te…" at bounding box center [215, 203] width 431 height 407
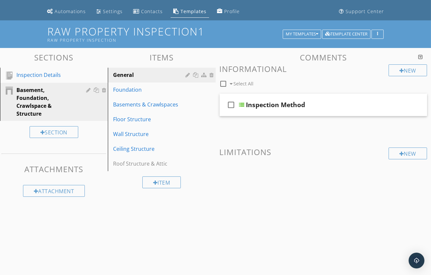
click at [30, 95] on div "Basement, Foundation, Crawlspace & Structure" at bounding box center [46, 102] width 60 height 32
click at [131, 72] on div "General" at bounding box center [150, 75] width 75 height 8
click at [61, 102] on div "Basement, Foundation, Crawlspace & Structure" at bounding box center [46, 102] width 60 height 32
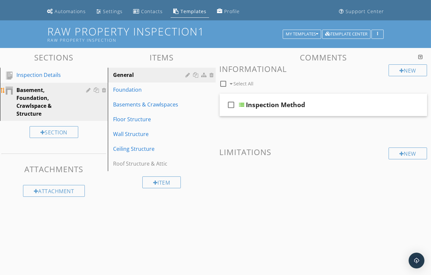
click at [36, 103] on div "Basement, Foundation, Crawlspace & Structure" at bounding box center [46, 102] width 60 height 32
click at [37, 103] on div "Basement, Foundation, Crawlspace & Structure" at bounding box center [46, 102] width 60 height 32
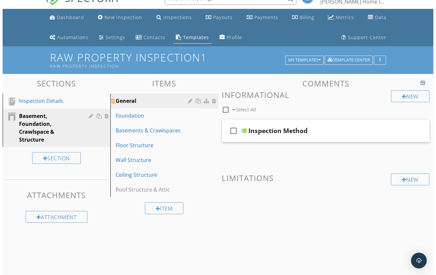
scroll to position [0, 0]
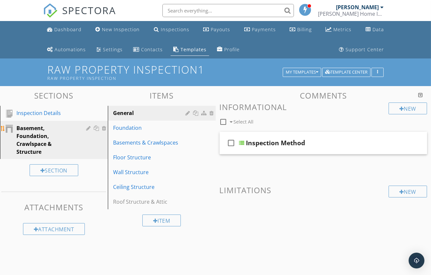
click at [87, 128] on div at bounding box center [89, 127] width 6 height 5
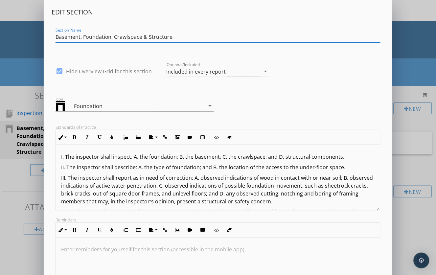
click at [20, 65] on div "Edit Section Section Name Basement, Foundation, Crawlspace & Structure check_bo…" at bounding box center [218, 174] width 436 height 348
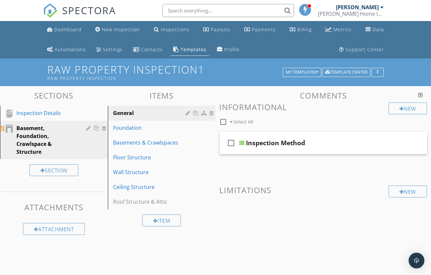
click at [104, 128] on div at bounding box center [105, 127] width 6 height 5
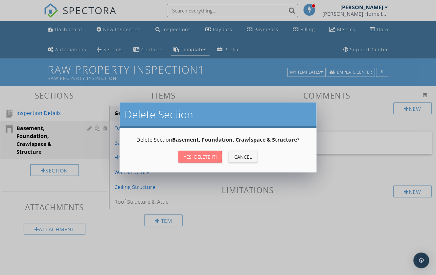
drag, startPoint x: 200, startPoint y: 156, endPoint x: 186, endPoint y: 155, distance: 13.5
click at [197, 156] on div "Yes, Delete it!" at bounding box center [200, 156] width 33 height 7
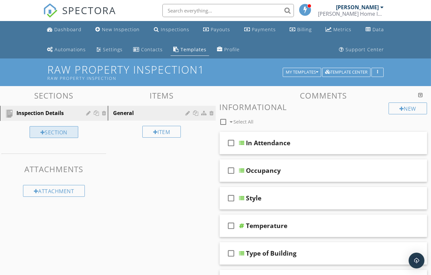
click at [50, 130] on div "Section" at bounding box center [54, 132] width 49 height 12
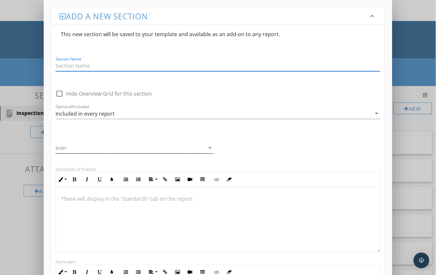
click at [209, 146] on icon "arrow_drop_down" at bounding box center [210, 148] width 8 height 8
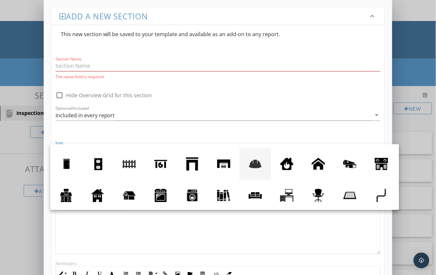
scroll to position [60, 0]
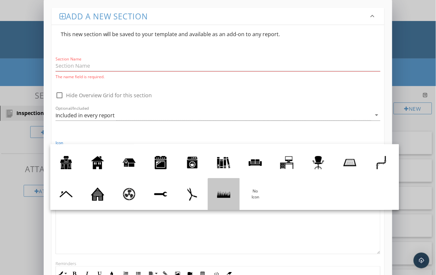
click at [230, 191] on div at bounding box center [223, 194] width 13 height 13
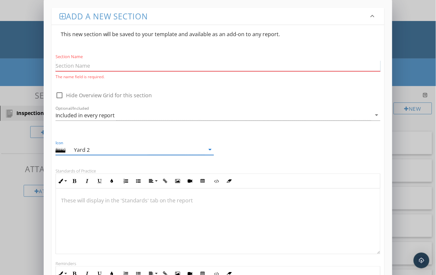
click at [86, 66] on input "Section Name" at bounding box center [218, 65] width 325 height 11
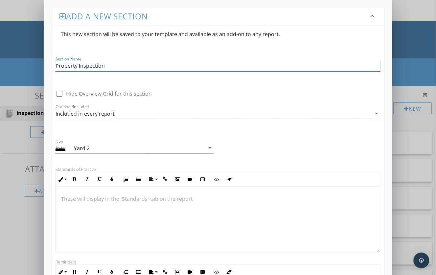
type input "Property Inspection"
click at [72, 198] on p at bounding box center [218, 199] width 314 height 8
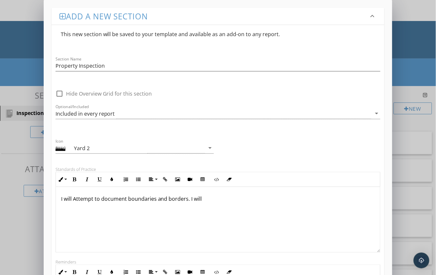
click at [156, 199] on p "I will Attempt to document boundaries and borders. I will" at bounding box center [218, 199] width 314 height 8
drag, startPoint x: 166, startPoint y: 199, endPoint x: 163, endPoint y: 202, distance: 4.9
click at [166, 199] on p "I will Attempt to document boundaries and borders. I will" at bounding box center [218, 199] width 314 height 8
click at [176, 200] on p "I will Attempt to document boundaries, borders. I will" at bounding box center [218, 199] width 314 height 8
click at [215, 198] on p "I will Attempt to document boundaries, borders and pins. I will" at bounding box center [218, 199] width 314 height 8
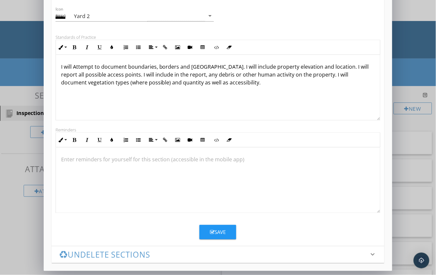
scroll to position [0, 0]
click at [222, 233] on div "Save" at bounding box center [218, 233] width 16 height 8
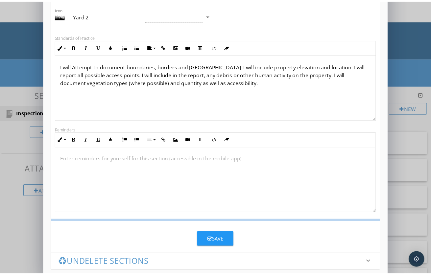
scroll to position [61, 0]
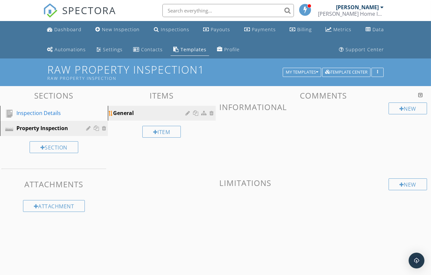
click at [164, 113] on div "General" at bounding box center [150, 113] width 75 height 8
click at [187, 112] on div at bounding box center [189, 112] width 6 height 5
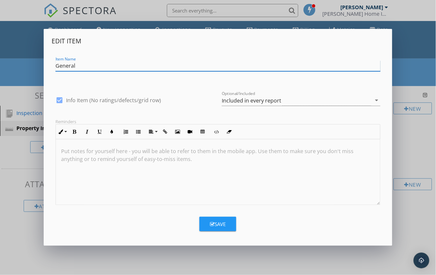
drag, startPoint x: 89, startPoint y: 67, endPoint x: 34, endPoint y: 65, distance: 54.9
click at [34, 65] on div "Edit Item Item Name General check_box Info Item (No ratings/defects/grid row) O…" at bounding box center [218, 137] width 436 height 275
paste input "Aerial Overview"
type input "Aerial Overview"
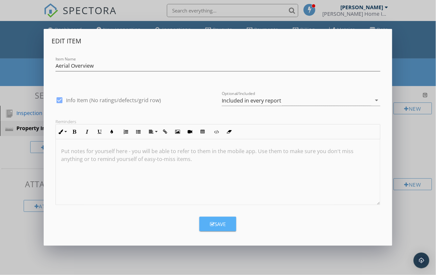
click at [216, 222] on div "Save" at bounding box center [218, 224] width 16 height 8
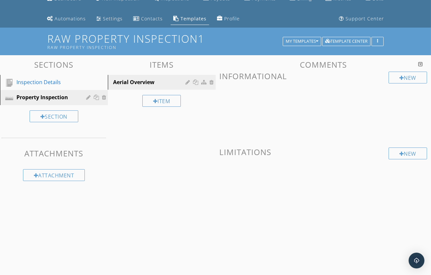
scroll to position [0, 0]
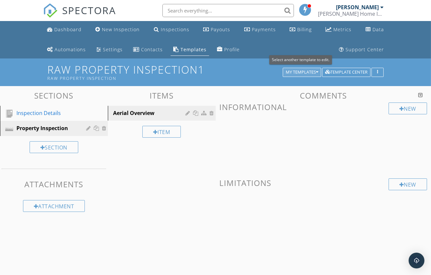
click at [300, 73] on div "My Templates" at bounding box center [301, 72] width 33 height 5
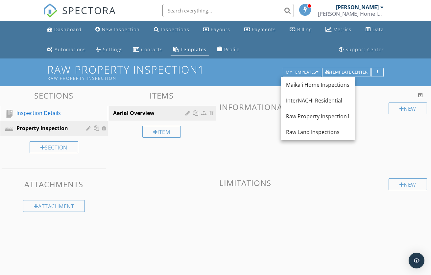
click at [163, 202] on div "Sections Inspection Details Property Inspection Section Attachments Attachment …" at bounding box center [215, 166] width 431 height 160
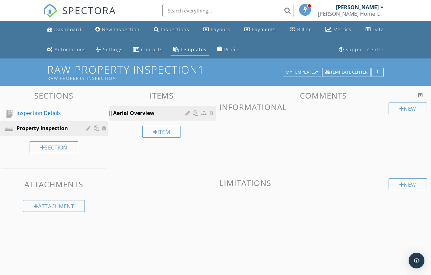
click at [158, 114] on div "Aerial Overview" at bounding box center [150, 113] width 75 height 8
click at [37, 126] on div "Property Inspection" at bounding box center [46, 128] width 60 height 8
click at [151, 113] on div "Aerial Overview" at bounding box center [150, 113] width 75 height 8
click at [401, 108] on div at bounding box center [401, 108] width 5 height 5
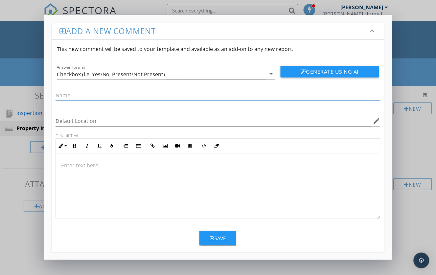
click at [411, 76] on div "Add a new comment keyboard_arrow_down This new comment will be saved to your te…" at bounding box center [218, 137] width 436 height 275
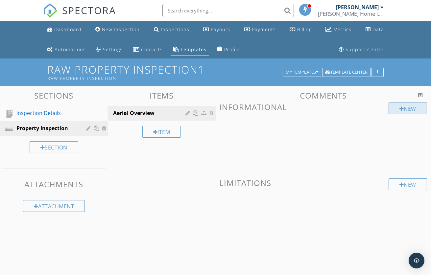
click at [400, 108] on div at bounding box center [401, 108] width 5 height 5
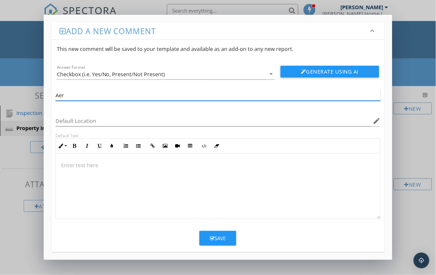
type input "Aerial Overview"
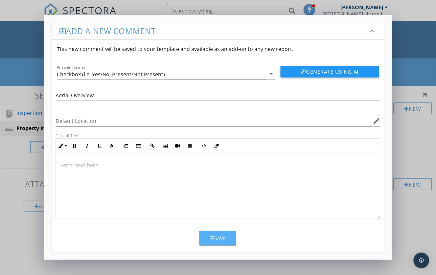
click at [219, 236] on div "Save" at bounding box center [218, 239] width 16 height 8
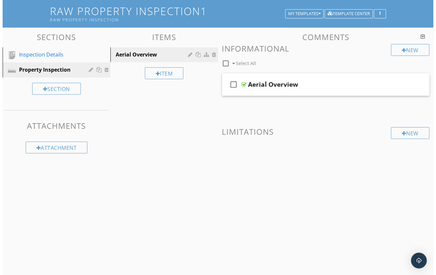
scroll to position [57, 0]
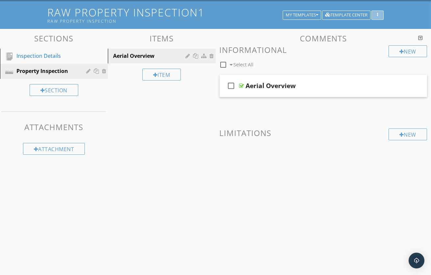
click at [378, 13] on div "button" at bounding box center [377, 15] width 6 height 5
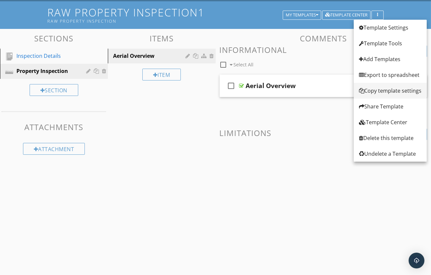
click at [374, 91] on div "Copy template settings" at bounding box center [390, 91] width 62 height 8
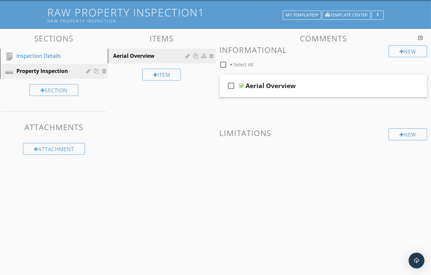
click at [183, 226] on div at bounding box center [215, 137] width 431 height 275
click at [187, 55] on div at bounding box center [189, 55] width 6 height 5
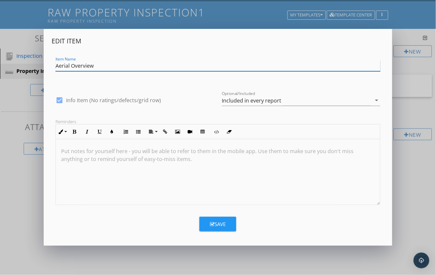
drag, startPoint x: 101, startPoint y: 67, endPoint x: 46, endPoint y: 67, distance: 55.8
click at [46, 67] on div "Edit Item Item Name Aerial Overview check_box Info Item (No ratings/defects/gri…" at bounding box center [218, 137] width 349 height 217
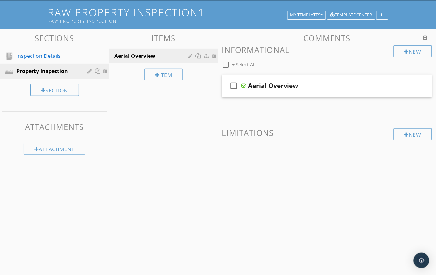
click at [14, 85] on div at bounding box center [218, 137] width 436 height 275
click at [44, 71] on div "Property Inspection" at bounding box center [46, 71] width 60 height 8
click at [88, 71] on div at bounding box center [89, 70] width 6 height 5
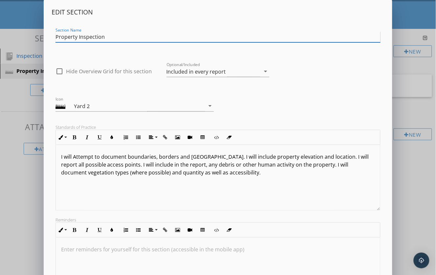
drag, startPoint x: 112, startPoint y: 35, endPoint x: 46, endPoint y: 35, distance: 65.7
click at [46, 35] on div "Edit Section Section Name Property Inspection check_box_outline_blank Hide Over…" at bounding box center [218, 172] width 349 height 344
paste input "Aerial Overview"
type input "Aerial Overview"
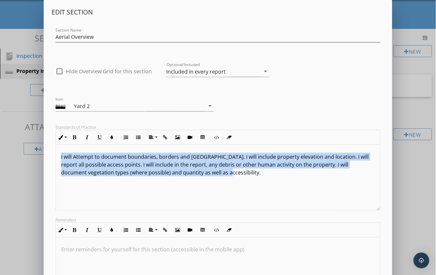
drag, startPoint x: 238, startPoint y: 174, endPoint x: 51, endPoint y: 152, distance: 188.8
click at [51, 152] on div "Edit Section Section Name Aerial Overview check_box_outline_blank Hide Overview…" at bounding box center [218, 172] width 349 height 344
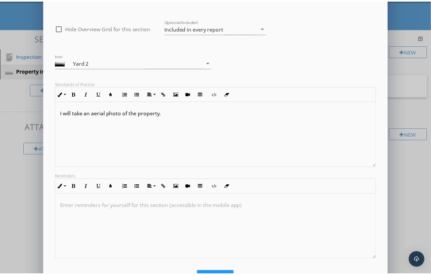
scroll to position [73, 0]
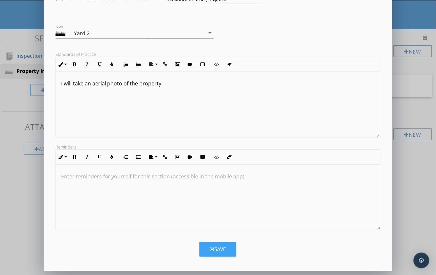
click at [214, 247] on div "Save" at bounding box center [218, 250] width 16 height 8
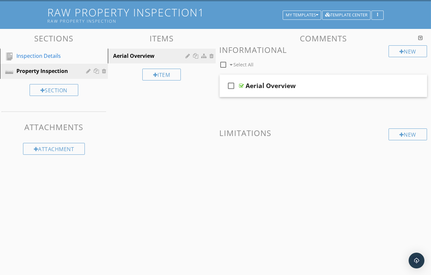
scroll to position [2, 0]
click at [332, 86] on div "Aerial Overview" at bounding box center [319, 86] width 146 height 8
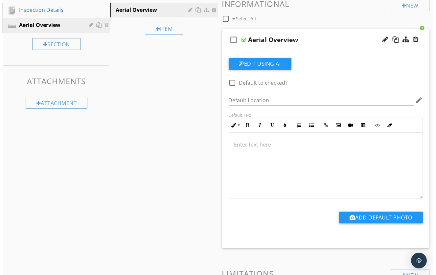
scroll to position [83, 0]
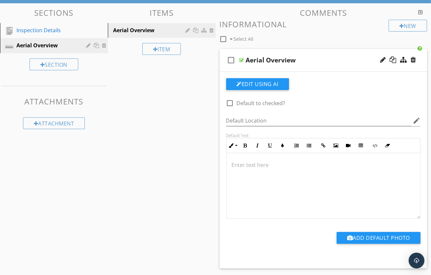
click at [155, 81] on div "Sections Inspection Details Aerial Overview Section Attachments Attachment Item…" at bounding box center [215, 180] width 431 height 354
click at [56, 63] on div "Section" at bounding box center [54, 64] width 49 height 12
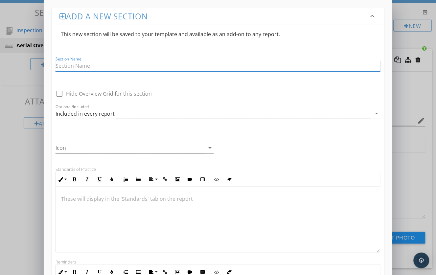
paste input "Perimeter"
type input "Perimeter"
click at [228, 136] on div "Icon arrow_drop_down" at bounding box center [218, 146] width 333 height 28
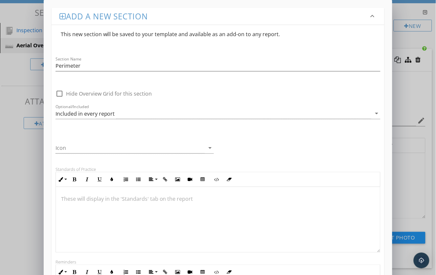
click at [80, 199] on p at bounding box center [218, 199] width 314 height 8
click at [223, 198] on p "I will Attempt to walk the whole property perimeter, documenting" at bounding box center [218, 199] width 314 height 8
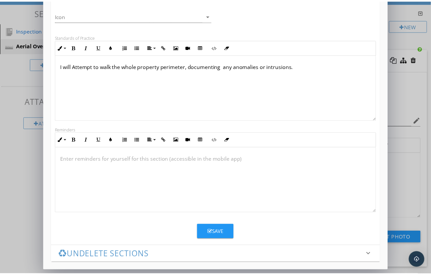
scroll to position [0, 0]
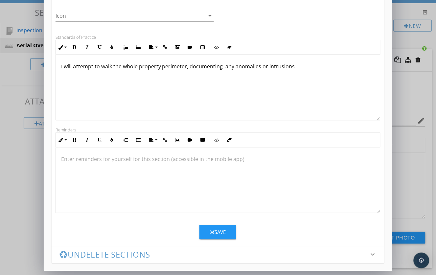
click at [216, 229] on div "Save" at bounding box center [218, 233] width 16 height 8
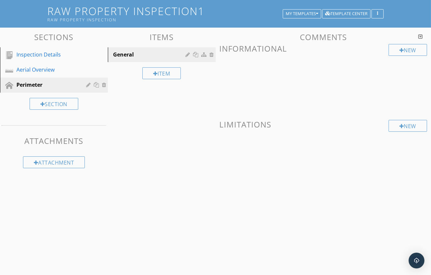
scroll to position [58, 0]
click at [165, 52] on div "General" at bounding box center [150, 55] width 75 height 8
click at [188, 53] on div at bounding box center [189, 54] width 6 height 5
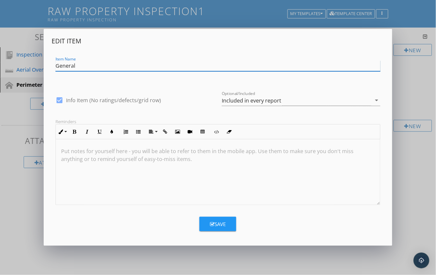
drag, startPoint x: 79, startPoint y: 66, endPoint x: 40, endPoint y: 65, distance: 38.8
click at [40, 65] on div "Edit Item Item Name General check_box Info Item (No ratings/defects/grid row) O…" at bounding box center [218, 137] width 436 height 275
type input "Parimeter"
click at [223, 224] on div "Save" at bounding box center [218, 224] width 16 height 8
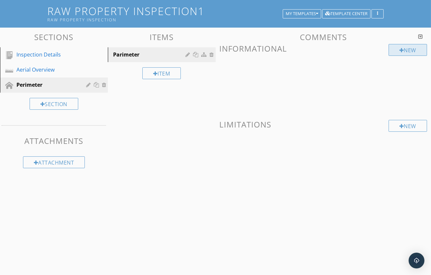
click at [403, 52] on div "New" at bounding box center [407, 50] width 38 height 12
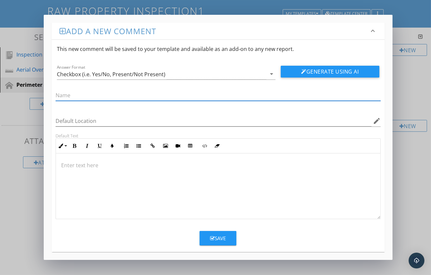
click at [28, 38] on div "Add a new comment keyboard_arrow_down This new comment will be saved to your te…" at bounding box center [215, 137] width 431 height 275
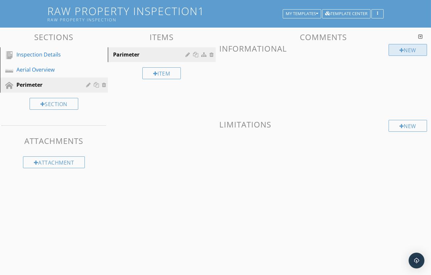
click at [406, 49] on div "New" at bounding box center [407, 50] width 38 height 12
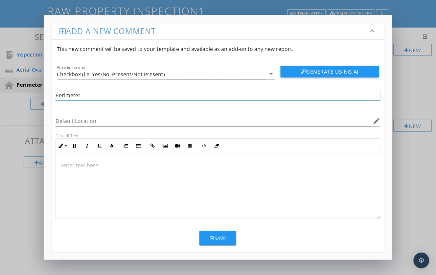
type input "Perimeter"
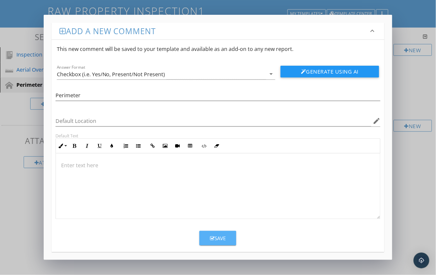
click at [217, 236] on div "Save" at bounding box center [218, 239] width 16 height 8
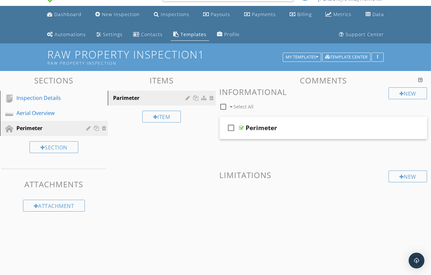
scroll to position [0, 0]
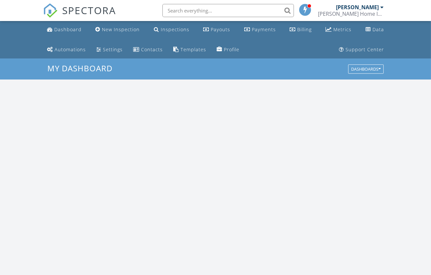
scroll to position [609, 442]
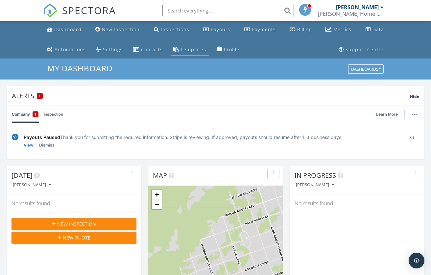
click at [188, 48] on div "Templates" at bounding box center [193, 49] width 26 height 6
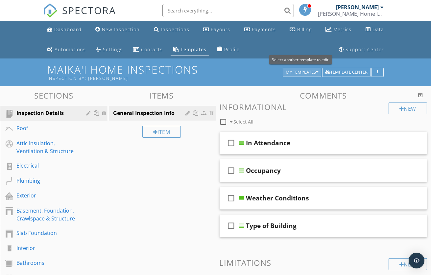
click at [298, 72] on div "My Templates" at bounding box center [301, 72] width 33 height 5
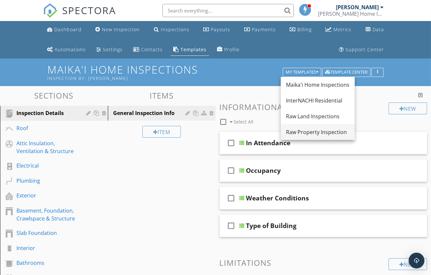
click at [310, 132] on div "Raw Property Inspection" at bounding box center [317, 132] width 63 height 8
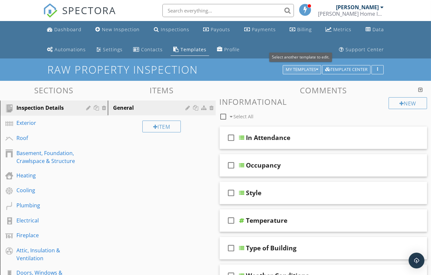
click at [302, 68] on div "My Templates" at bounding box center [301, 69] width 33 height 5
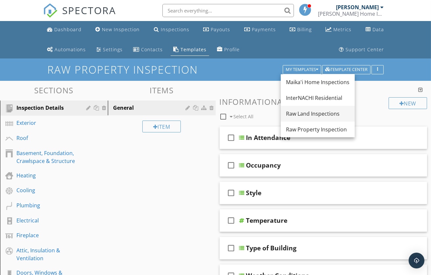
click at [304, 111] on div "Raw Land Inspections" at bounding box center [317, 114] width 63 height 8
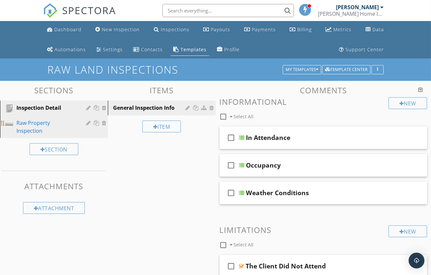
click at [96, 123] on div at bounding box center [97, 122] width 7 height 5
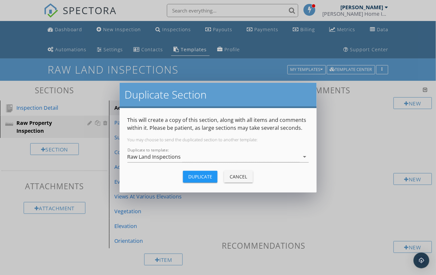
click at [74, 108] on div "Duplicate Section This will create a copy of this section, along with all items…" at bounding box center [218, 137] width 436 height 275
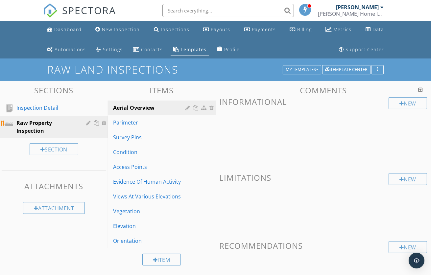
click at [97, 122] on div at bounding box center [97, 122] width 7 height 5
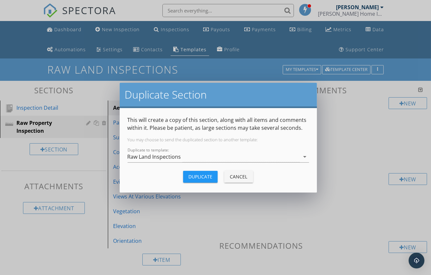
click at [26, 125] on div "Duplicate Section This will create a copy of this section, along with all items…" at bounding box center [215, 137] width 431 height 275
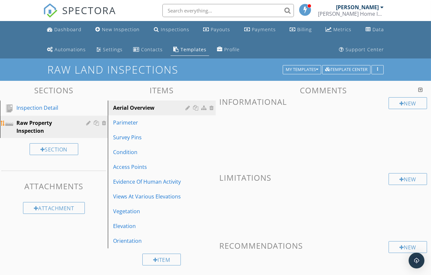
click at [36, 124] on div "Raw Property Inspection" at bounding box center [46, 127] width 60 height 16
click at [47, 126] on div "Raw Property Inspection" at bounding box center [46, 127] width 60 height 16
click at [88, 123] on div at bounding box center [89, 122] width 6 height 5
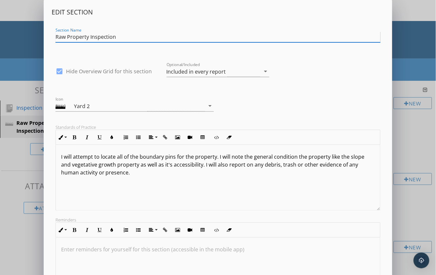
drag, startPoint x: 131, startPoint y: 37, endPoint x: 43, endPoint y: 34, distance: 88.1
click at [44, 34] on div "Edit Section Section Name Raw Property Inspection check_box Hide Overview Grid …" at bounding box center [218, 172] width 349 height 344
drag, startPoint x: 43, startPoint y: 34, endPoint x: 78, endPoint y: 30, distance: 34.7
click at [42, 34] on div "Edit Section Section Name Raw Property Inspection check_box Hide Overview Grid …" at bounding box center [218, 174] width 436 height 348
drag, startPoint x: 123, startPoint y: 38, endPoint x: 11, endPoint y: 35, distance: 111.7
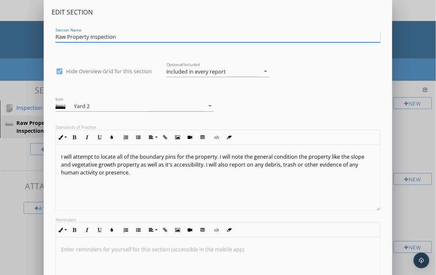
click at [11, 35] on div "Edit Section Section Name Raw Property Inspection check_box Hide Overview Grid …" at bounding box center [218, 174] width 436 height 348
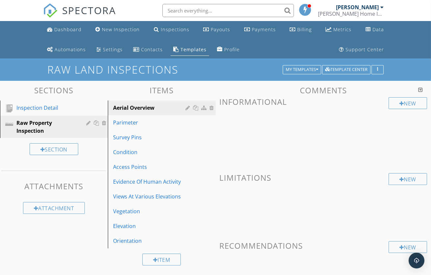
click at [10, 35] on div at bounding box center [215, 137] width 431 height 275
drag, startPoint x: 10, startPoint y: 35, endPoint x: -32, endPoint y: 35, distance: 41.7
click at [0, 35] on html "SPECTORA Padget Wharton Maika’i Home Inspections Role: Inspector Change Role Da…" at bounding box center [215, 166] width 431 height 333
click at [33, 128] on div "Raw Property Inspection" at bounding box center [46, 127] width 60 height 16
click at [88, 123] on div at bounding box center [89, 122] width 6 height 5
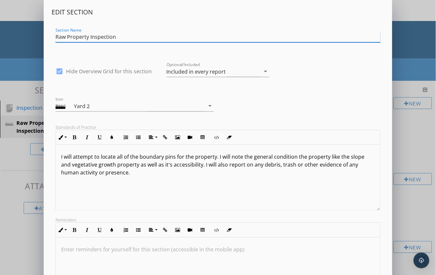
drag, startPoint x: 121, startPoint y: 35, endPoint x: 55, endPoint y: 35, distance: 65.4
click at [56, 35] on input "Raw Property Inspection" at bounding box center [218, 37] width 325 height 11
click at [112, 102] on div "Yard 2" at bounding box center [110, 106] width 73 height 8
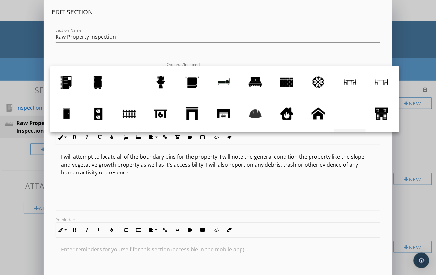
scroll to position [60, 0]
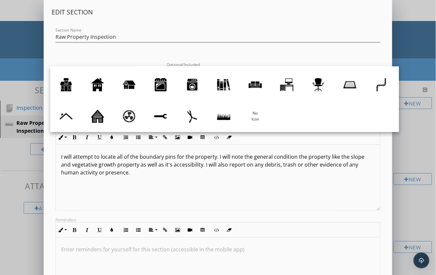
click at [72, 52] on div "Edit Section Section Name Raw Property Inspection check_box Hide Overview Grid …" at bounding box center [218, 155] width 333 height 295
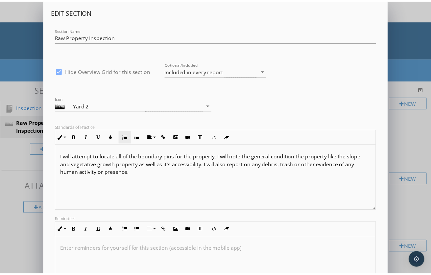
scroll to position [1, 0]
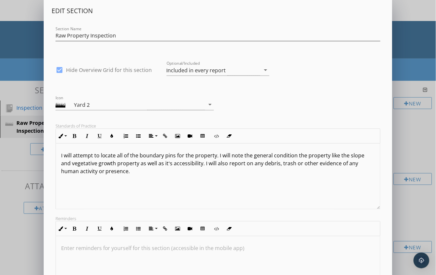
drag, startPoint x: 143, startPoint y: 172, endPoint x: 56, endPoint y: 153, distance: 88.9
click at [56, 153] on div "I will attempt to locate all of the boundary pins for the property. I will note…" at bounding box center [218, 177] width 325 height 66
copy p "I will attempt to locate all of the boundary pins for the property. I will note…"
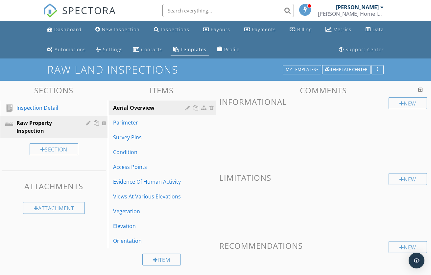
click at [26, 68] on div at bounding box center [215, 137] width 431 height 275
click at [149, 108] on div "Aerial Overview" at bounding box center [150, 108] width 75 height 8
click at [187, 107] on div at bounding box center [189, 107] width 6 height 5
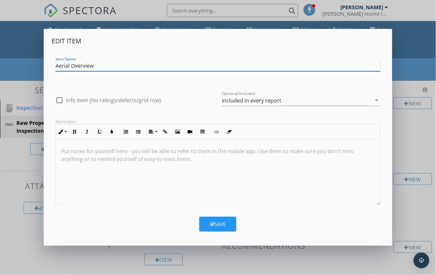
drag, startPoint x: 102, startPoint y: 65, endPoint x: 26, endPoint y: 65, distance: 75.5
click at [26, 65] on div "Edit Item Item Name Aerial Overview check_box_outline_blank Info Item (No ratin…" at bounding box center [218, 137] width 436 height 275
click at [25, 85] on div "Edit Item Item Name Aerial Overview check_box_outline_blank Info Item (No ratin…" at bounding box center [218, 137] width 436 height 275
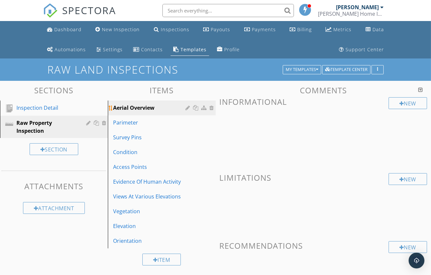
click at [164, 108] on div "Aerial Overview" at bounding box center [150, 108] width 75 height 8
click at [399, 103] on div at bounding box center [401, 103] width 5 height 5
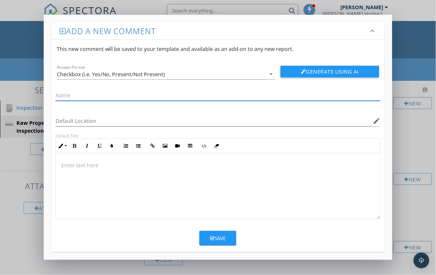
click at [25, 60] on div "Add a new comment keyboard_arrow_down This new comment will be saved to your te…" at bounding box center [218, 137] width 436 height 275
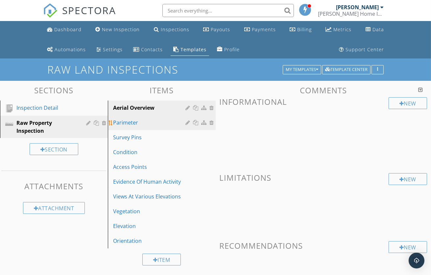
click at [129, 124] on div "Parimeter" at bounding box center [150, 123] width 75 height 8
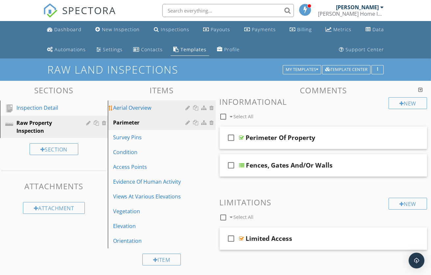
click at [164, 105] on div "Aerial Overview" at bounding box center [150, 108] width 75 height 8
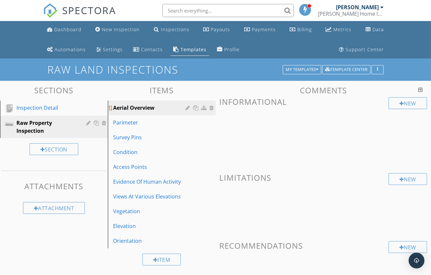
click at [187, 108] on div at bounding box center [189, 107] width 6 height 5
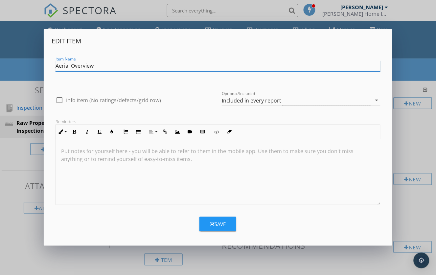
drag, startPoint x: 101, startPoint y: 66, endPoint x: 35, endPoint y: 63, distance: 65.4
click at [35, 63] on div "Edit Item Item Name Aerial Overview check_box_outline_blank Info Item (No ratin…" at bounding box center [218, 137] width 436 height 275
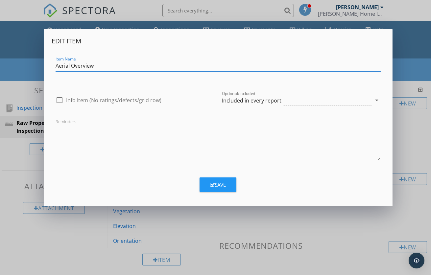
click at [411, 127] on div "Edit Item Item Name Aerial Overview check_box_outline_blank Info Item (No ratin…" at bounding box center [215, 137] width 431 height 275
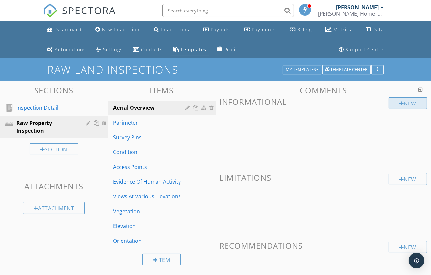
click at [401, 103] on div at bounding box center [401, 103] width 5 height 5
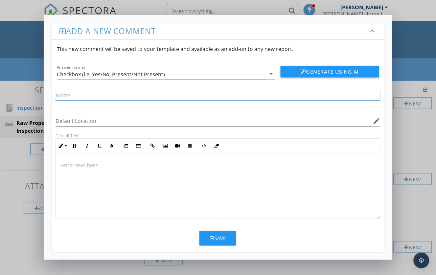
paste input "Aerial Overview"
type input "Aerial Overview"
click at [223, 237] on div "Save" at bounding box center [218, 239] width 16 height 8
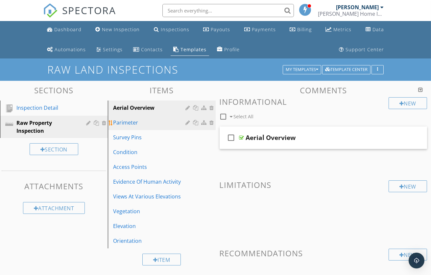
click at [131, 123] on div "Parimeter" at bounding box center [150, 123] width 75 height 8
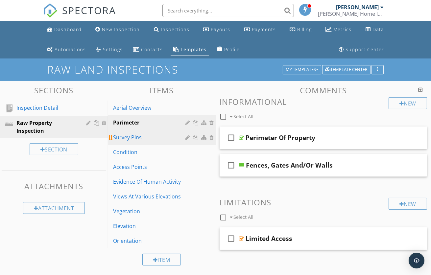
click at [129, 136] on div "Survey Pins" at bounding box center [150, 137] width 75 height 8
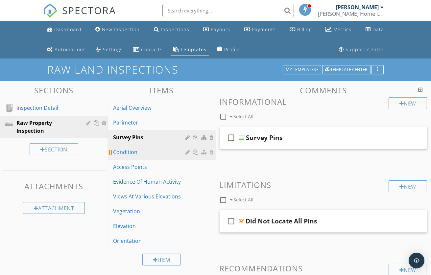
click at [127, 152] on div "Condition" at bounding box center [150, 152] width 75 height 8
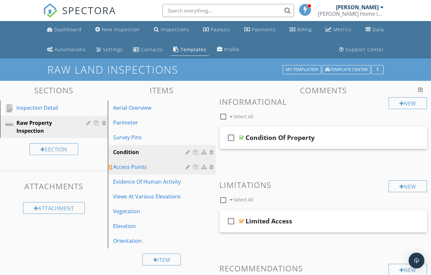
click at [127, 166] on div "Access Points" at bounding box center [150, 167] width 75 height 8
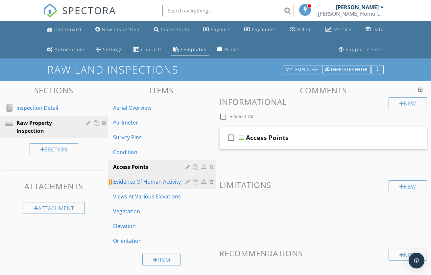
scroll to position [1, 0]
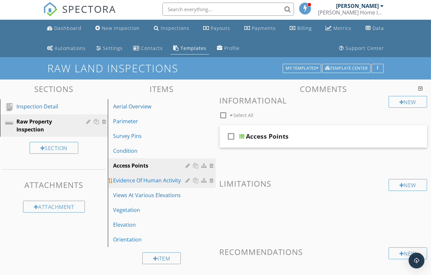
click at [134, 179] on div "Evidence Of Human Activity" at bounding box center [150, 180] width 75 height 8
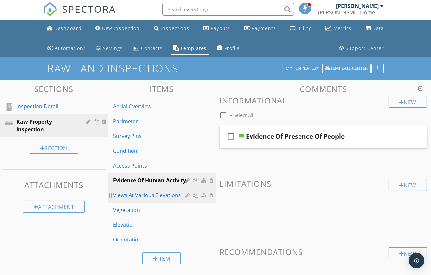
click at [132, 193] on div "Views At Various Elevations" at bounding box center [150, 195] width 75 height 8
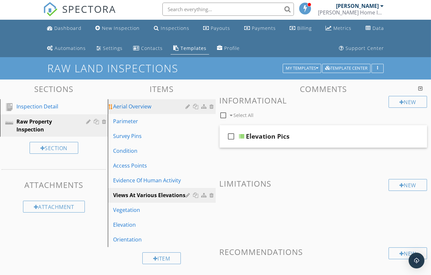
click at [147, 103] on div "Aerial Overview" at bounding box center [150, 106] width 75 height 8
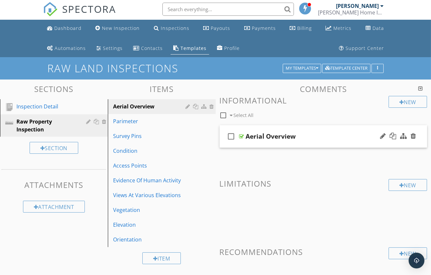
click at [343, 130] on div "check_box_outline_blank Aerial Overview" at bounding box center [323, 136] width 208 height 23
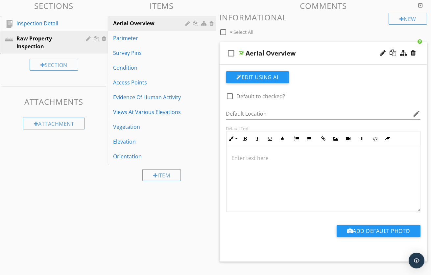
scroll to position [40, 0]
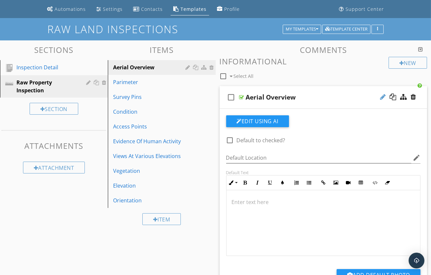
click at [381, 97] on div at bounding box center [383, 97] width 6 height 7
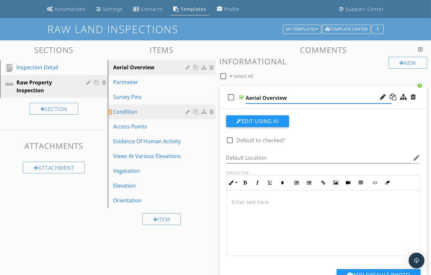
click at [193, 113] on div at bounding box center [196, 111] width 7 height 5
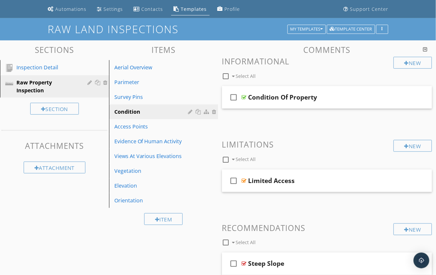
click at [200, 56] on div at bounding box center [218, 137] width 436 height 275
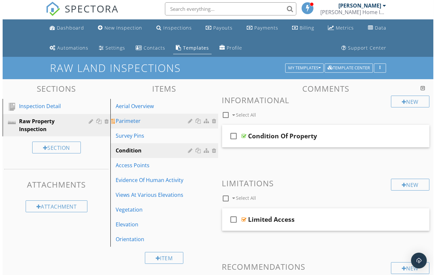
scroll to position [0, 0]
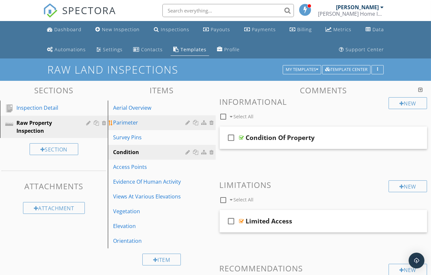
click at [187, 123] on div at bounding box center [189, 122] width 6 height 5
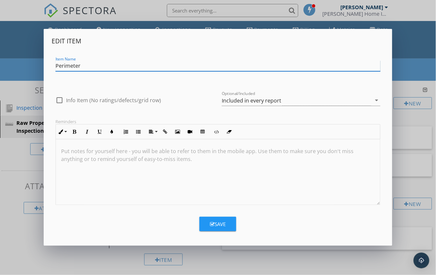
drag, startPoint x: 83, startPoint y: 66, endPoint x: 49, endPoint y: 64, distance: 34.9
click at [49, 64] on div "Edit Item Item Name Perimeter check_box_outline_blank Info Item (No ratings/def…" at bounding box center [218, 137] width 349 height 217
type input "Perimeter"
click at [219, 224] on div "Save" at bounding box center [218, 224] width 16 height 8
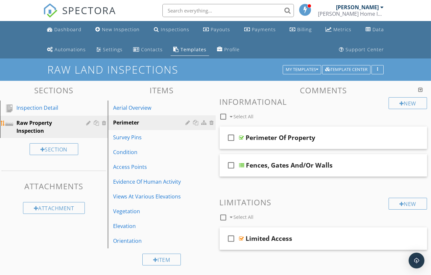
click at [35, 125] on div "Raw Property Inspection" at bounding box center [46, 127] width 60 height 16
click at [49, 147] on div "Section" at bounding box center [54, 149] width 49 height 12
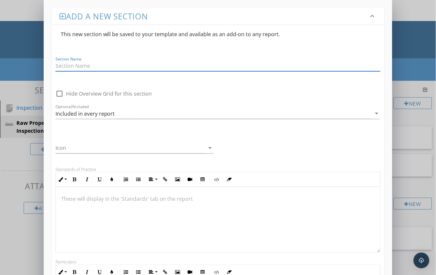
click at [20, 92] on div "Add a new section keyboard_arrow_down This new section will be saved to your te…" at bounding box center [218, 203] width 436 height 407
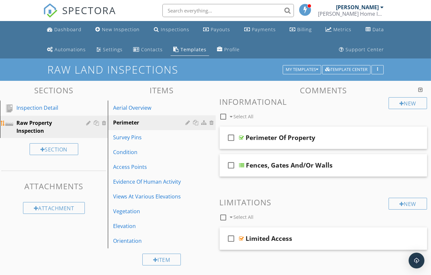
click at [103, 122] on div at bounding box center [105, 122] width 6 height 5
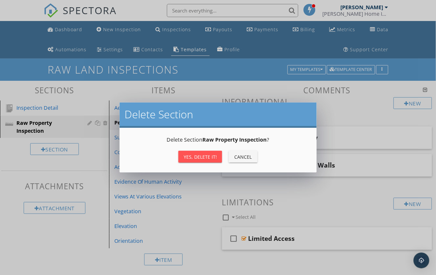
click at [201, 154] on div "Yes, Delete it!" at bounding box center [200, 156] width 33 height 7
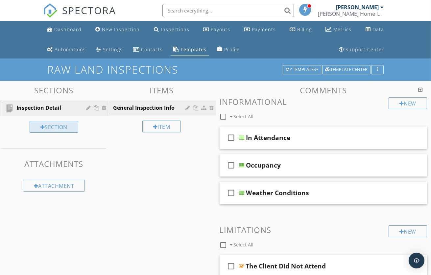
click at [47, 125] on div "Section" at bounding box center [54, 127] width 49 height 12
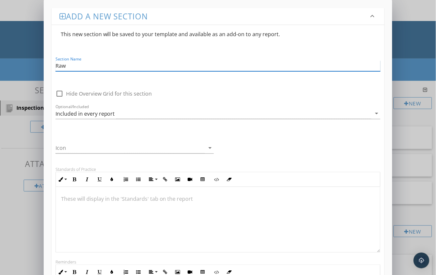
type input "Raw Property Inspection"
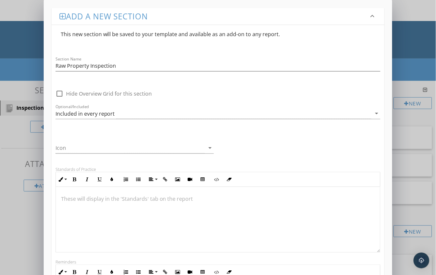
click at [77, 200] on p at bounding box center [218, 199] width 314 height 8
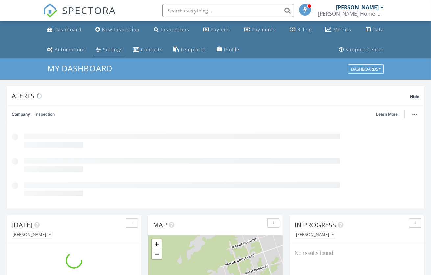
scroll to position [609, 442]
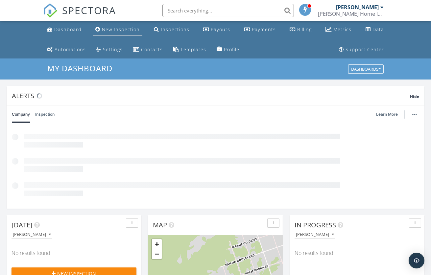
click at [121, 29] on div "New Inspection" at bounding box center [121, 29] width 38 height 6
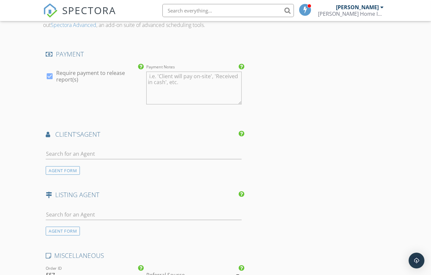
scroll to position [649, 0]
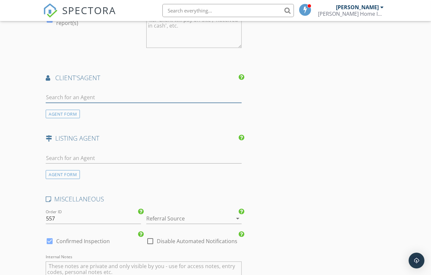
click at [76, 95] on input "text" at bounding box center [144, 97] width 196 height 11
click at [68, 113] on div "AGENT FORM" at bounding box center [63, 114] width 34 height 9
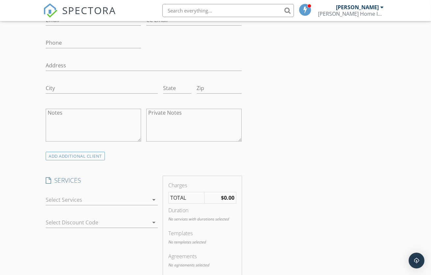
scroll to position [161, 0]
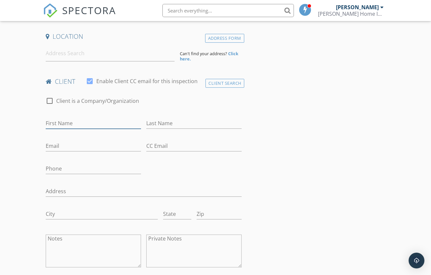
click at [67, 124] on input "First Name" at bounding box center [93, 123] width 95 height 11
type input "[PERSON_NAME]"
click at [158, 119] on input "Last Name" at bounding box center [193, 123] width 95 height 11
type input "[PERSON_NAME]"
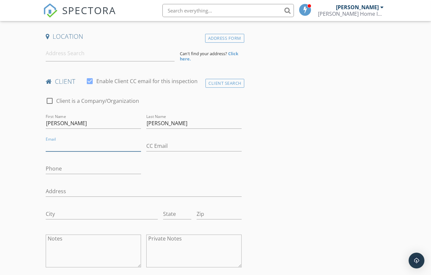
click at [87, 147] on input "Email" at bounding box center [93, 146] width 95 height 11
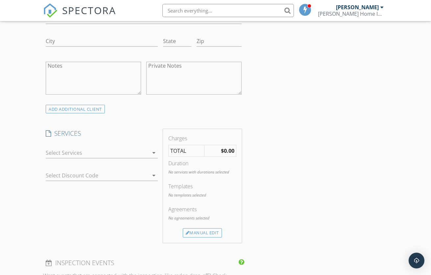
scroll to position [392, 0]
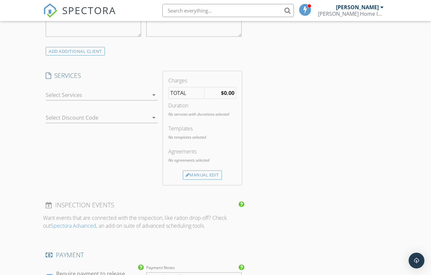
type input "[EMAIL_ADDRESS][DOMAIN_NAME]"
click at [153, 95] on icon "arrow_drop_down" at bounding box center [154, 95] width 8 height 8
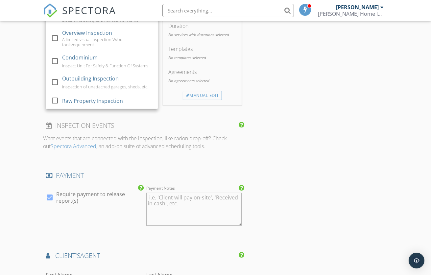
scroll to position [465, 0]
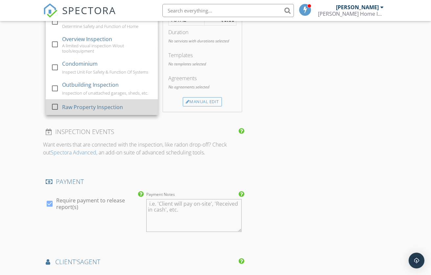
click at [54, 106] on div at bounding box center [54, 106] width 11 height 11
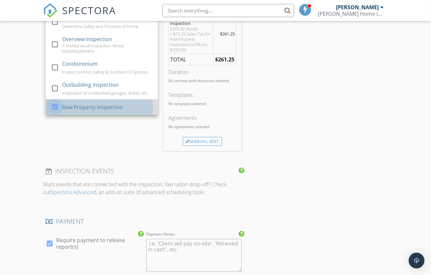
click at [54, 107] on div at bounding box center [54, 106] width 11 height 11
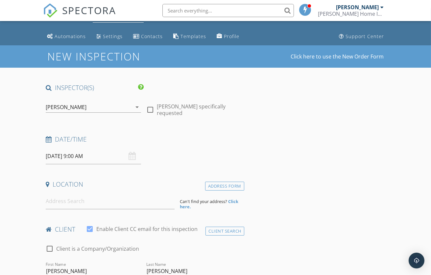
scroll to position [0, 0]
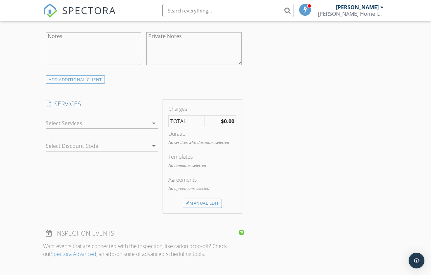
scroll to position [383, 0]
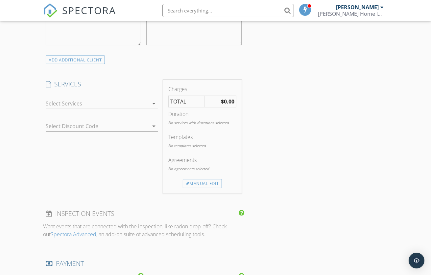
click at [154, 103] on icon "arrow_drop_down" at bounding box center [154, 104] width 8 height 8
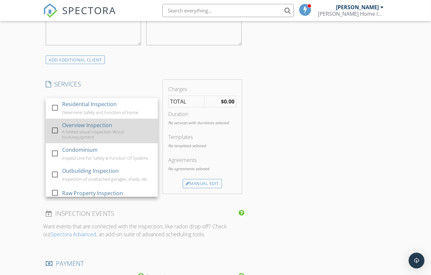
scroll to position [0, 0]
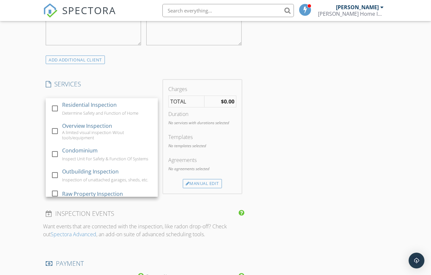
click at [310, 82] on div "INSPECTOR(S) check_box [PERSON_NAME] PRIMARY [PERSON_NAME] arrow_drop_down chec…" at bounding box center [215, 193] width 345 height 959
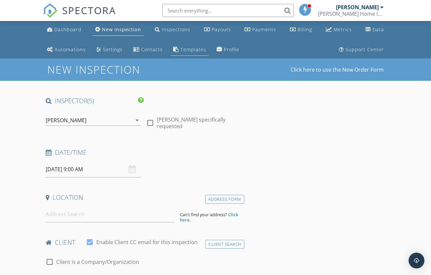
click at [189, 49] on div "Templates" at bounding box center [193, 49] width 26 height 6
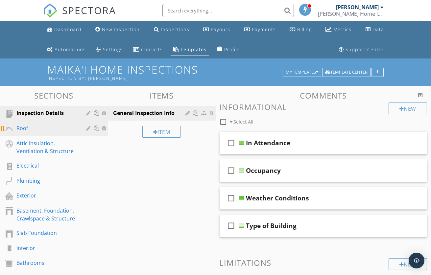
click at [41, 128] on div "Roof" at bounding box center [46, 128] width 60 height 8
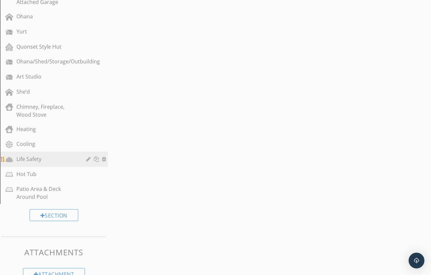
scroll to position [448, 0]
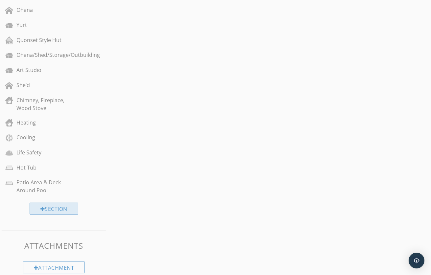
click at [60, 203] on div "Section" at bounding box center [54, 209] width 49 height 12
click at [22, 107] on div at bounding box center [218, 137] width 436 height 275
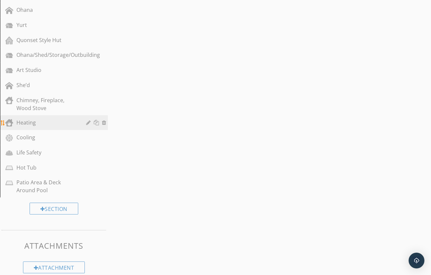
click at [23, 119] on div "Heating" at bounding box center [46, 123] width 60 height 8
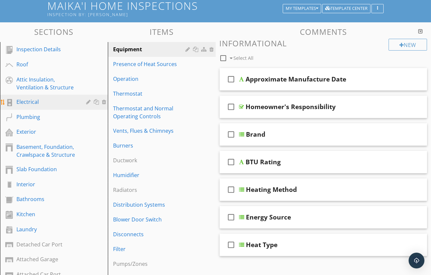
scroll to position [0, 0]
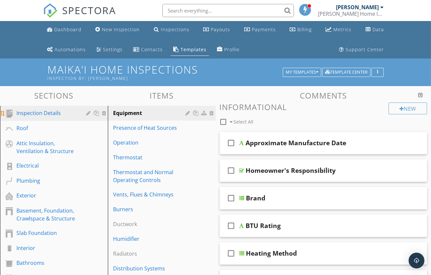
click at [46, 112] on div "Inspection Details" at bounding box center [46, 113] width 60 height 8
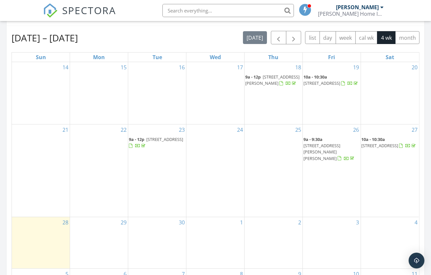
scroll to position [128, 0]
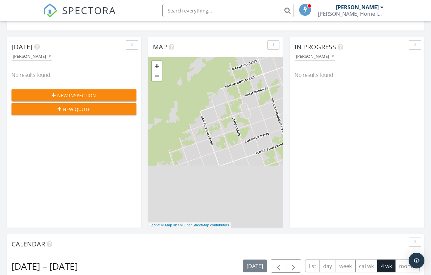
click at [87, 95] on span "New Inspection" at bounding box center [76, 95] width 39 height 7
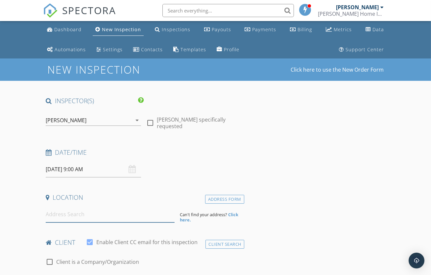
click at [81, 215] on input at bounding box center [110, 214] width 129 height 16
paste input "Perimeter"
type input "Perimeter"
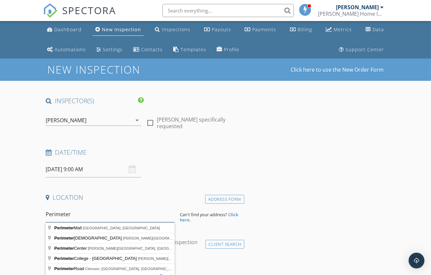
drag, startPoint x: 78, startPoint y: 218, endPoint x: 32, endPoint y: 213, distance: 46.0
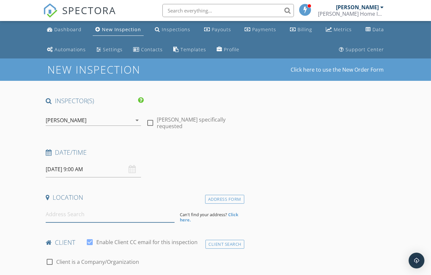
paste input "[STREET_ADDRESS][PERSON_NAME]"
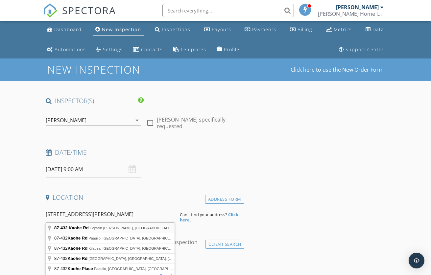
type input "87-[STREET_ADDRESS][PERSON_NAME][PERSON_NAME]"
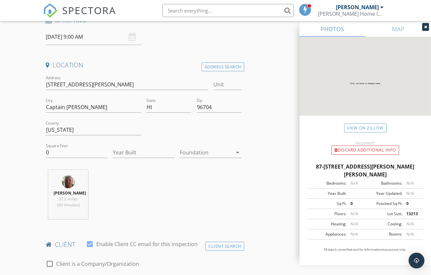
scroll to position [132, 0]
click at [142, 151] on input "Year Built" at bounding box center [144, 153] width 62 height 11
click at [210, 182] on div "[PERSON_NAME] 21.5 miles (40 minutes)" at bounding box center [143, 197] width 201 height 55
click at [349, 191] on div at bounding box center [355, 194] width 19 height 6
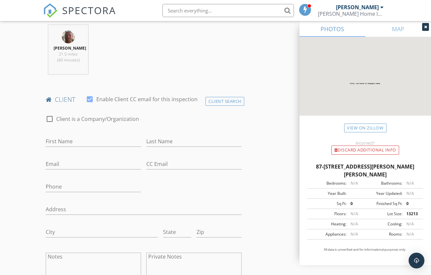
scroll to position [279, 0]
click at [62, 168] on input "Email" at bounding box center [93, 162] width 95 height 11
paste input "[PERSON_NAME][EMAIL_ADDRESS][DOMAIN_NAME]"
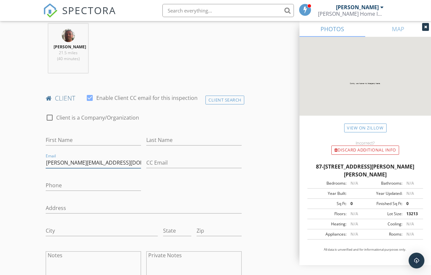
type input "[PERSON_NAME][EMAIL_ADDRESS][DOMAIN_NAME]"
click at [65, 145] on input "First Name" at bounding box center [93, 140] width 95 height 11
type input "[PERSON_NAME]"
drag, startPoint x: 158, startPoint y: 141, endPoint x: 158, endPoint y: 145, distance: 3.9
click at [158, 141] on input "Last Name" at bounding box center [193, 140] width 95 height 11
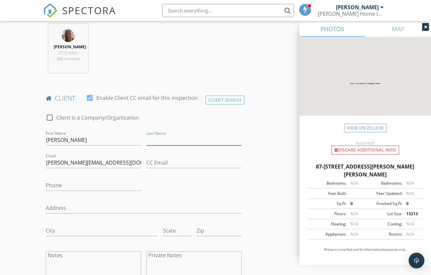
click at [158, 145] on input "Last Name" at bounding box center [193, 140] width 95 height 11
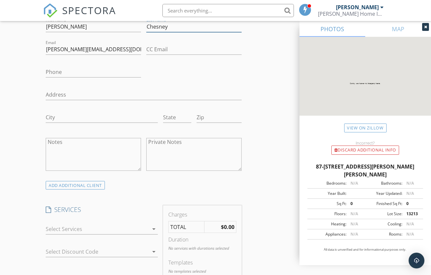
scroll to position [399, 0]
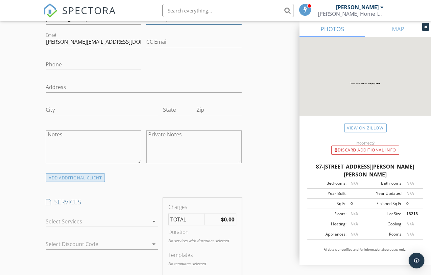
type input "Chesney"
click at [71, 182] on div "ADD ADDITIONAL client" at bounding box center [75, 177] width 59 height 9
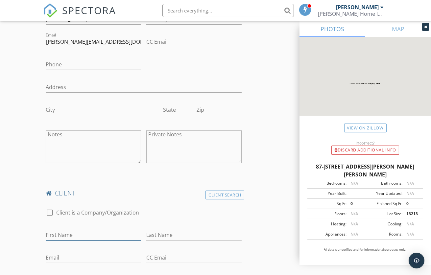
click at [74, 239] on input "First Name" at bounding box center [93, 235] width 95 height 11
type input "[PERSON_NAME]"
click at [175, 238] on input "Last Name" at bounding box center [193, 235] width 95 height 11
click at [67, 263] on input "Email" at bounding box center [93, 257] width 95 height 11
paste input "[PERSON_NAME][EMAIL_ADDRESS][PERSON_NAME][DOMAIN_NAME]"
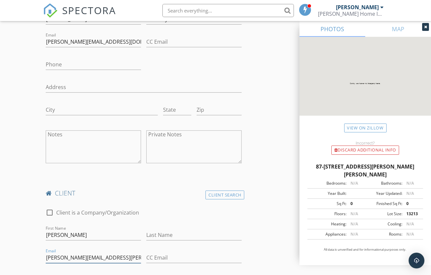
type input "[PERSON_NAME][EMAIL_ADDRESS][PERSON_NAME][DOMAIN_NAME]"
click at [159, 240] on input "Last Name" at bounding box center [193, 235] width 95 height 11
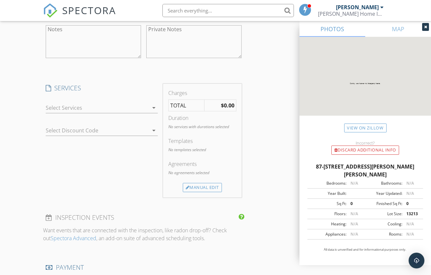
scroll to position [733, 0]
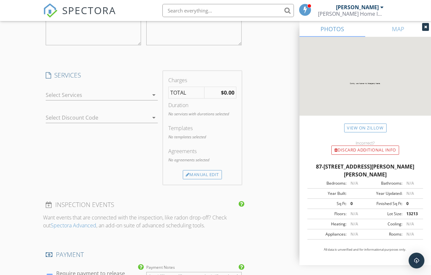
type input "[PERSON_NAME]"
click at [153, 99] on icon "arrow_drop_down" at bounding box center [154, 95] width 8 height 8
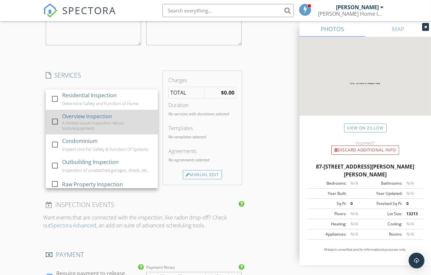
scroll to position [0, 0]
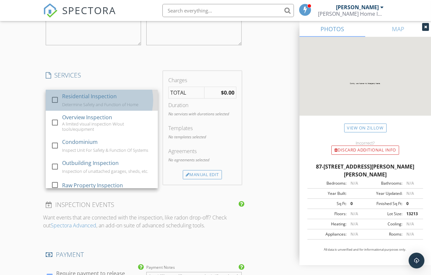
click at [109, 106] on div "Residential Inspection Determine Safety and Function of Home" at bounding box center [107, 100] width 90 height 21
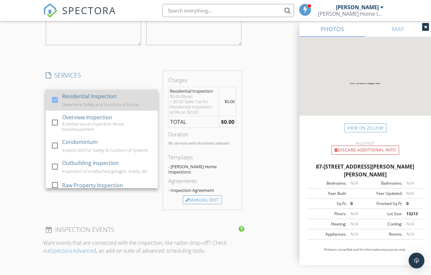
click at [110, 106] on div "Residential Inspection Determine Safety and Function of Home" at bounding box center [107, 100] width 90 height 21
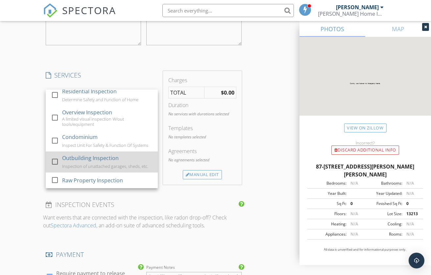
scroll to position [8, 0]
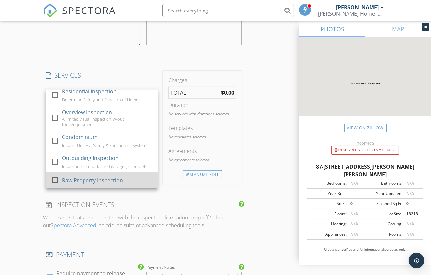
click at [118, 184] on div "Raw Property Inspection" at bounding box center [92, 180] width 61 height 8
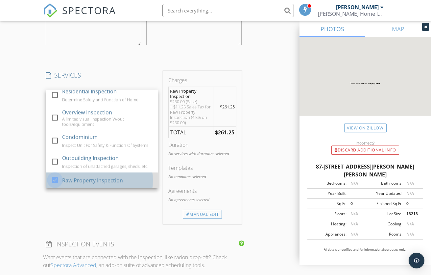
click at [57, 183] on div at bounding box center [54, 179] width 11 height 11
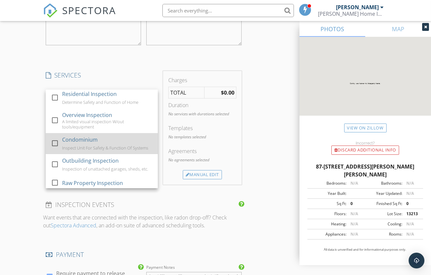
scroll to position [0, 0]
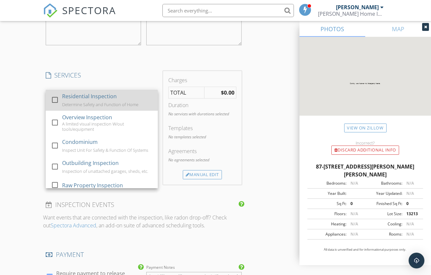
click at [108, 100] on div "Residential Inspection" at bounding box center [89, 96] width 55 height 8
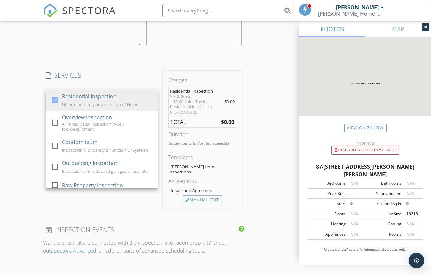
click at [203, 94] on div "Residential Inspection" at bounding box center [194, 90] width 48 height 5
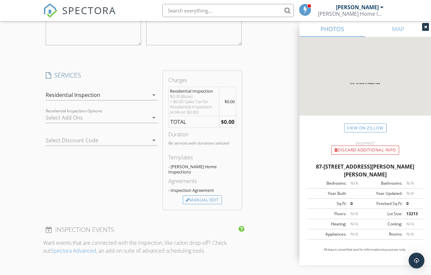
click at [202, 94] on div "Residential Inspection" at bounding box center [194, 90] width 48 height 5
click at [203, 94] on div "Residential Inspection" at bounding box center [194, 90] width 48 height 5
click at [202, 200] on div "Manual Edit" at bounding box center [202, 199] width 39 height 9
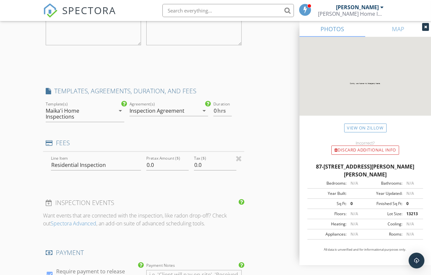
type input "0"
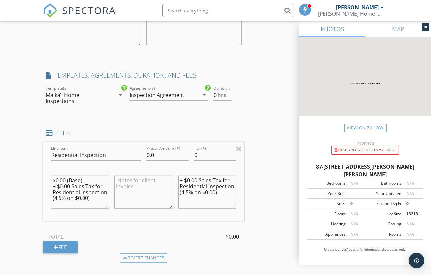
scroll to position [734, 0]
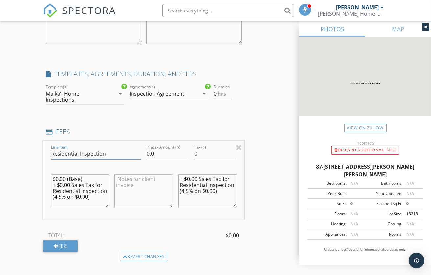
drag, startPoint x: 109, startPoint y: 161, endPoint x: 48, endPoint y: 160, distance: 61.8
click at [48, 160] on div "Line Item Residential Inspection Pretax Amount ($) 0.0 Tax ($) 0 $0.00 (Base) +…" at bounding box center [143, 180] width 201 height 79
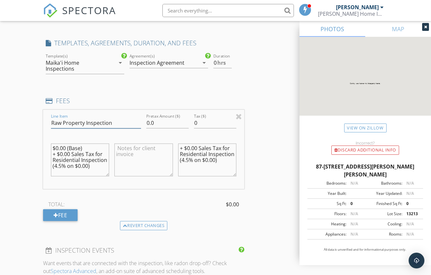
scroll to position [766, 0]
type input "Raw Property Inspection"
click at [76, 162] on textarea "$0.00 (Base) + $0.00 Sales Tax for Residential Inspection (4.5% on $0.00)" at bounding box center [80, 159] width 58 height 33
click at [57, 154] on textarea "$0.00 (Base) + $0.00 Sales Tax for Residential Inspection (4.5% on $0.00)" at bounding box center [80, 159] width 58 height 33
drag, startPoint x: 67, startPoint y: 154, endPoint x: 56, endPoint y: 153, distance: 10.2
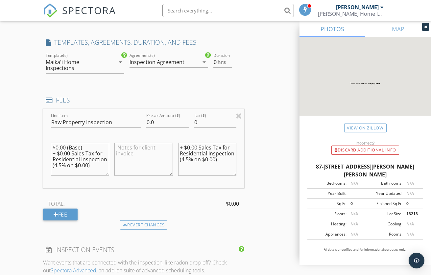
click at [56, 153] on textarea "$0.00 (Base) + $0.00 Sales Tax for Residential Inspection (4.5% on $0.00)" at bounding box center [80, 159] width 58 height 33
click at [63, 159] on textarea "$250 (Base) + $0.00 Sales Tax for Residential Inspection (4.5% on $0.00)" at bounding box center [80, 159] width 58 height 33
click at [62, 160] on textarea "$250 (Base) + $0.00 Sales Tax for Residential Inspection (4.5% on $0.00)" at bounding box center [80, 159] width 58 height 33
click at [85, 174] on textarea "$250 (Base) + $4.500 Sales Tax for Residential Inspection (4.5% on $0.00)" at bounding box center [80, 159] width 58 height 33
drag, startPoint x: 88, startPoint y: 173, endPoint x: 79, endPoint y: 172, distance: 9.5
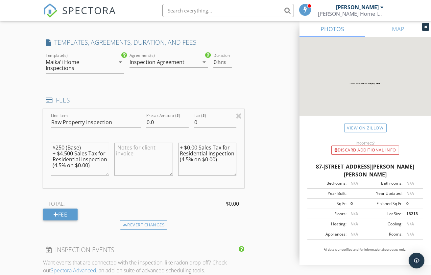
click at [79, 172] on textarea "$250 (Base) + $4.500 Sales Tax for Residential Inspection (4.5% on $0.00)" at bounding box center [80, 159] width 58 height 33
type textarea "$250 (Base) + $4.500 Sales Tax for Residential Inspection (4.5% on $250)"
drag, startPoint x: 215, startPoint y: 167, endPoint x: 206, endPoint y: 168, distance: 9.6
click at [206, 168] on textarea "+ $0.00 Sales Tax for Residential Inspection (4.5% on $0.00)" at bounding box center [207, 159] width 58 height 33
type textarea "+ $0.00 Sales Tax for Residential Inspection (4.5% on $250)"
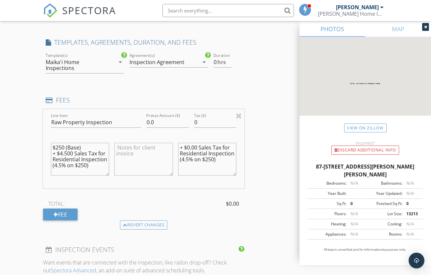
click at [229, 230] on div "Revert changes" at bounding box center [143, 224] width 201 height 9
drag, startPoint x: 159, startPoint y: 129, endPoint x: 143, endPoint y: 127, distance: 15.6
click at [144, 127] on div "Pretax Amount ($) 0.0" at bounding box center [168, 123] width 48 height 23
click at [183, 197] on div "Line Item Raw Property Inspection Pretax Amount ($) 250 Tax ($) 0 $250 (Base) +…" at bounding box center [143, 164] width 201 height 111
click at [208, 128] on input "0" at bounding box center [215, 122] width 42 height 11
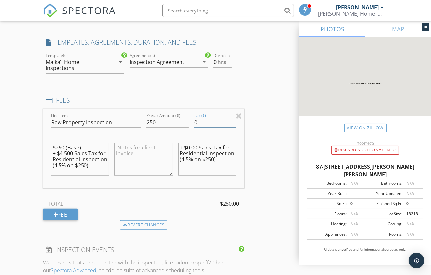
drag, startPoint x: 207, startPoint y: 128, endPoint x: 180, endPoint y: 129, distance: 27.0
click at [180, 129] on div "Line Item Raw Property Inspection Pretax Amount ($) 250 Tax ($) 0 $250 (Base) +…" at bounding box center [143, 148] width 201 height 79
type input "2"
type input "250"
click at [204, 128] on input "0" at bounding box center [215, 122] width 42 height 11
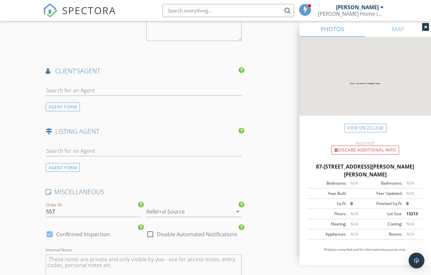
scroll to position [1077, 0]
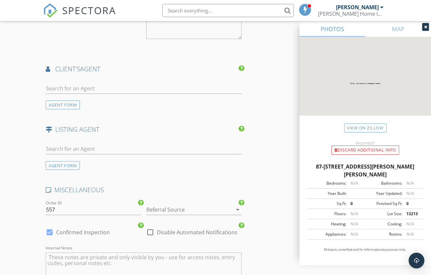
type input "11.25"
click at [57, 94] on input "text" at bounding box center [144, 88] width 196 height 11
type input "angi"
click at [87, 104] on div "[PERSON_NAME]" at bounding box center [84, 101] width 41 height 8
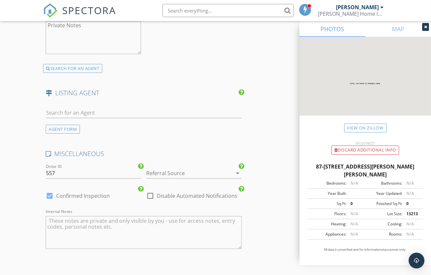
scroll to position [1330, 0]
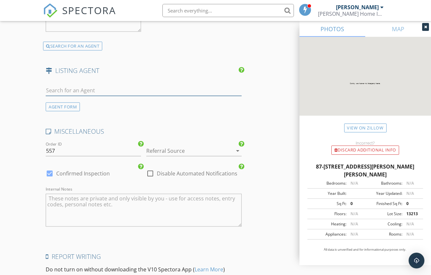
click at [70, 96] on input "text" at bounding box center [144, 90] width 196 height 11
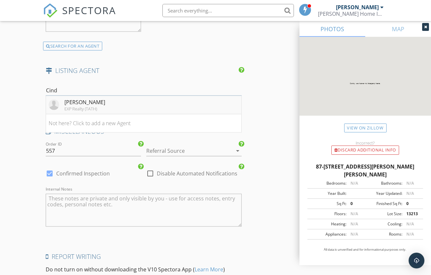
type input "[PERSON_NAME]"
click at [76, 106] on div "[PERSON_NAME]" at bounding box center [84, 102] width 41 height 8
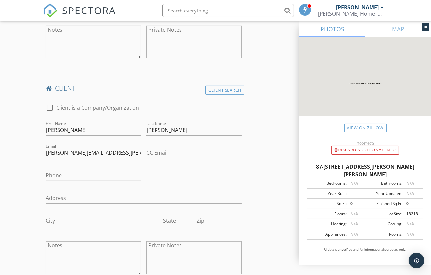
scroll to position [0, 0]
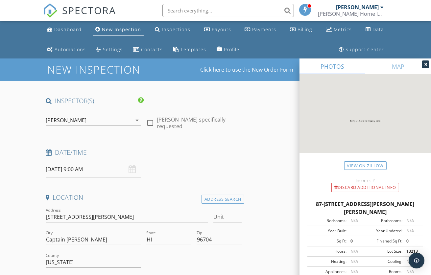
click at [83, 169] on input "09/29/2025 9:00 AM" at bounding box center [93, 169] width 95 height 16
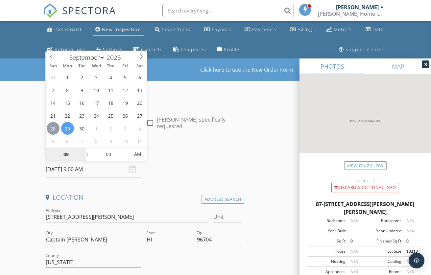
type input "[DATE] 9:00 AM"
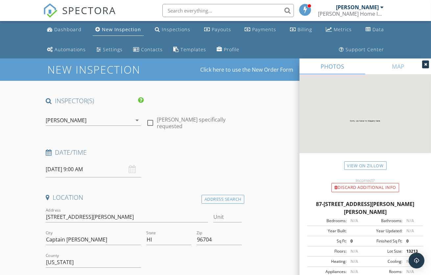
click at [208, 164] on div "Date/Time 09/28/2025 9:00 AM" at bounding box center [143, 162] width 201 height 29
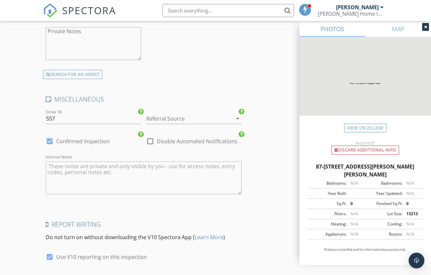
scroll to position [1612, 0]
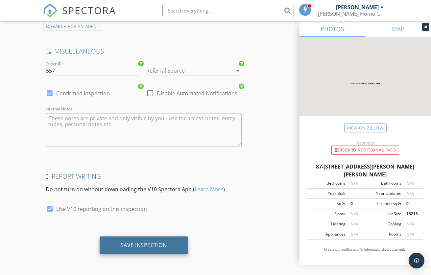
click at [142, 244] on div "Save Inspection" at bounding box center [144, 245] width 46 height 7
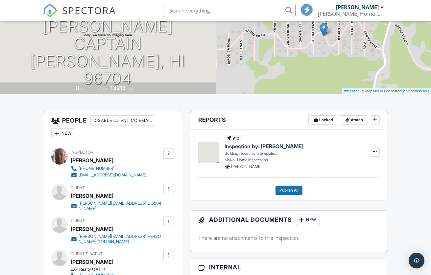
click at [206, 153] on img at bounding box center [208, 152] width 21 height 21
click at [374, 150] on icon at bounding box center [374, 151] width 4 height 5
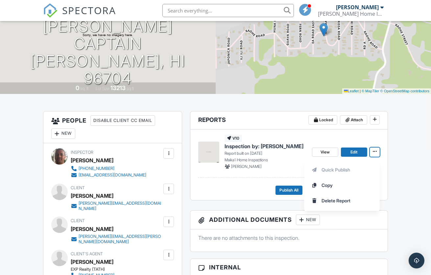
click at [202, 151] on img at bounding box center [208, 152] width 21 height 21
